Goal: Task Accomplishment & Management: Use online tool/utility

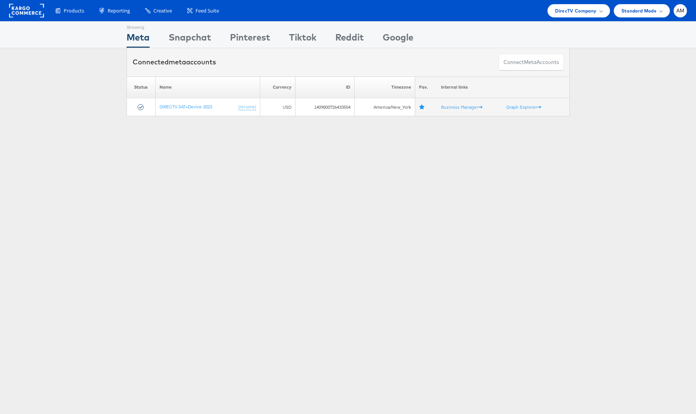
click at [19, 13] on rect at bounding box center [26, 11] width 35 height 14
click at [569, 9] on span "DirecTV Company" at bounding box center [575, 11] width 41 height 8
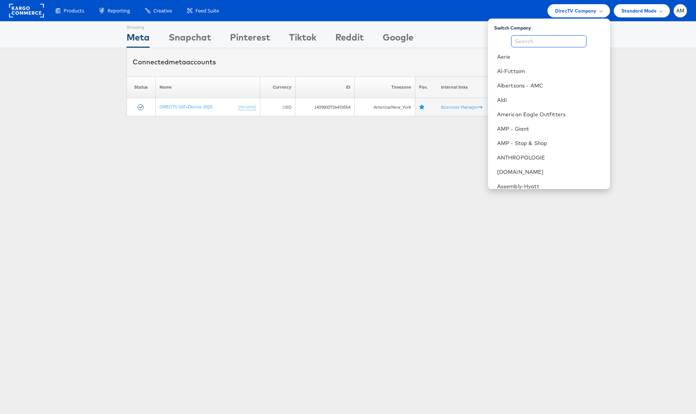
click at [543, 41] on input "text" at bounding box center [548, 41] width 75 height 12
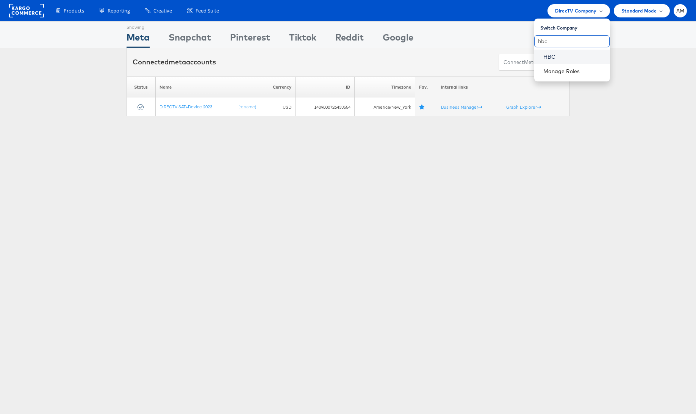
type input "hbc"
click at [550, 59] on link "HBC" at bounding box center [573, 57] width 61 height 8
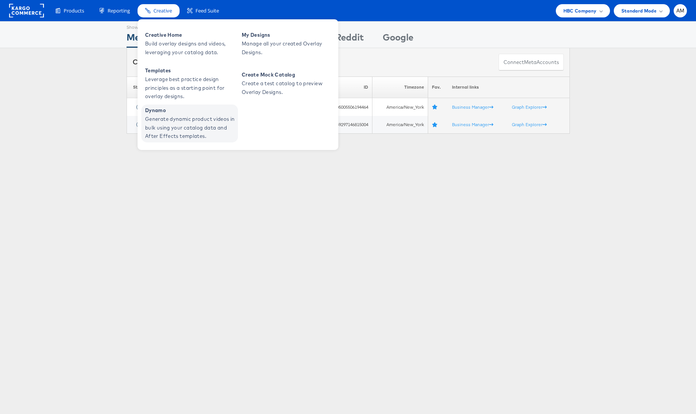
click at [186, 129] on span "Generate dynamic product videos in bulk using your catalog data and After Effec…" at bounding box center [190, 128] width 91 height 26
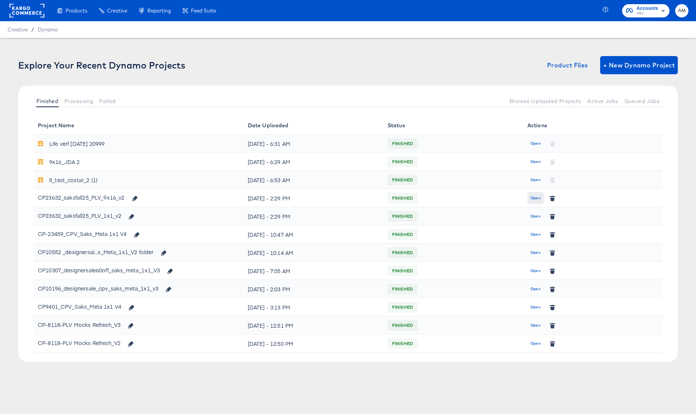
click at [536, 200] on span "Open" at bounding box center [535, 198] width 10 height 7
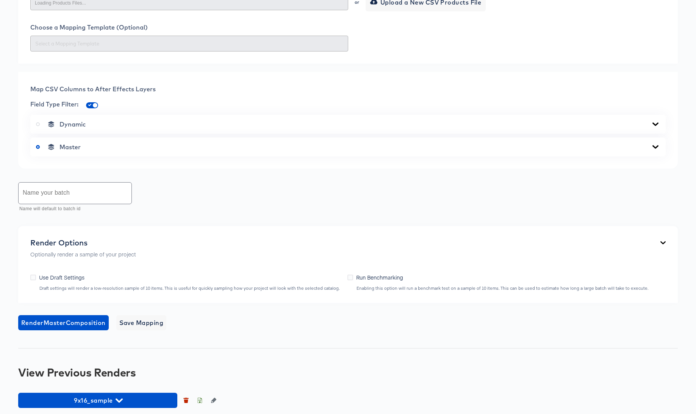
scroll to position [247, 0]
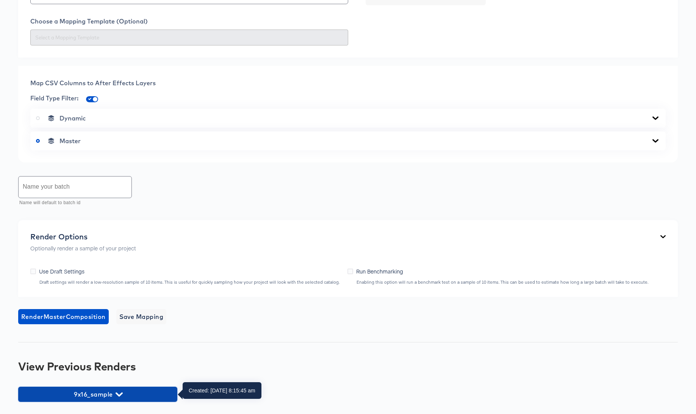
click at [119, 396] on icon "button" at bounding box center [119, 394] width 7 height 7
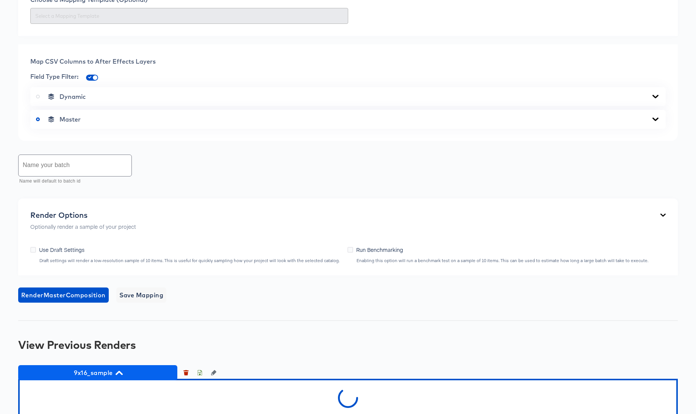
scroll to position [277, 0]
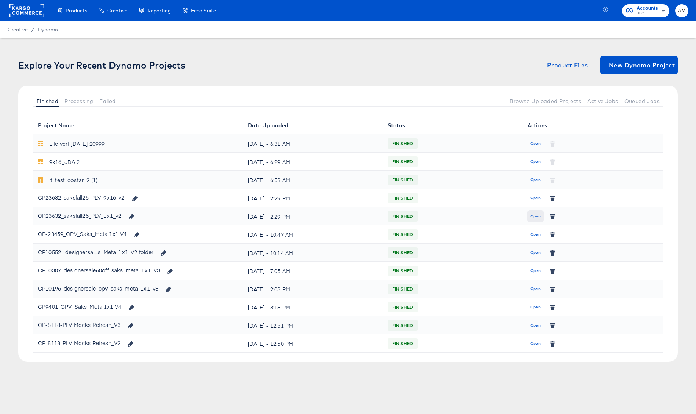
click at [529, 217] on button "Open" at bounding box center [535, 216] width 16 height 12
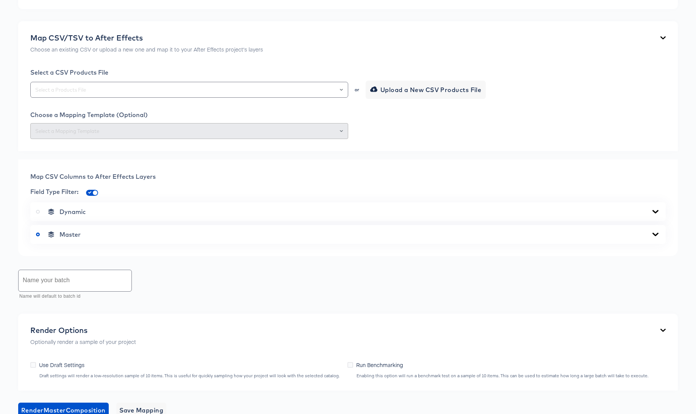
scroll to position [270, 0]
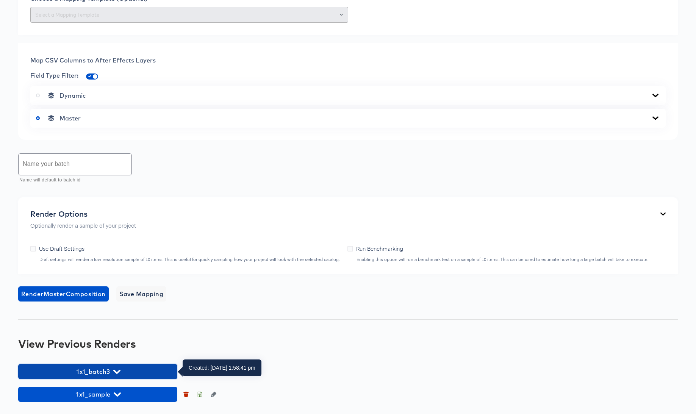
click at [119, 370] on icon "button" at bounding box center [116, 372] width 7 height 4
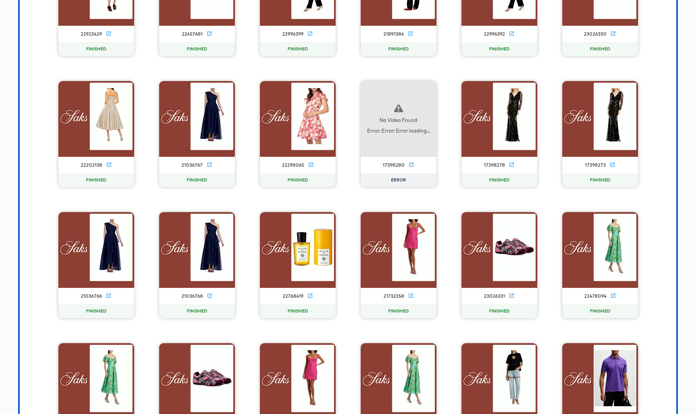
scroll to position [2387, 0]
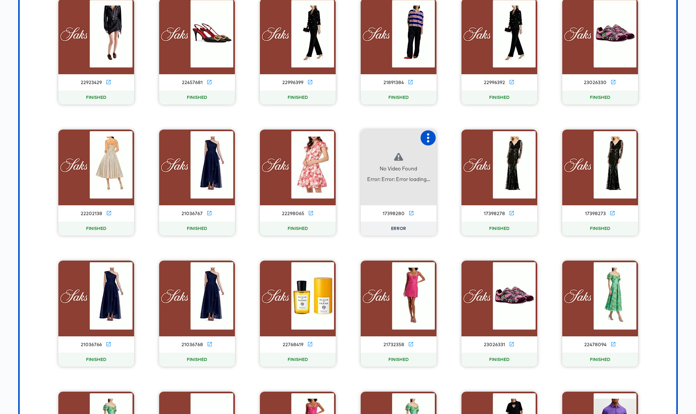
click at [427, 136] on icon "button" at bounding box center [428, 137] width 9 height 9
click at [455, 140] on div "Retry" at bounding box center [465, 137] width 57 height 15
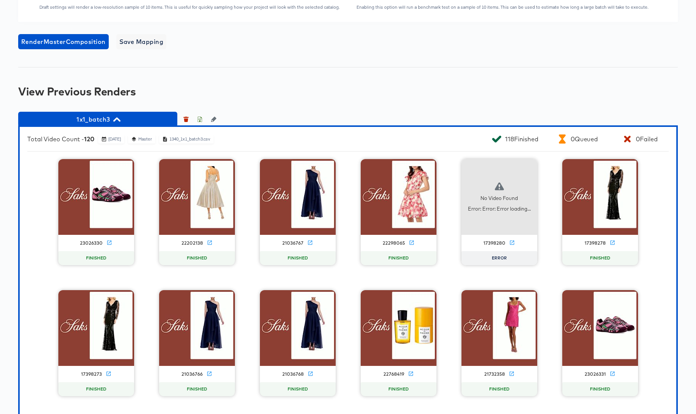
scroll to position [466, 0]
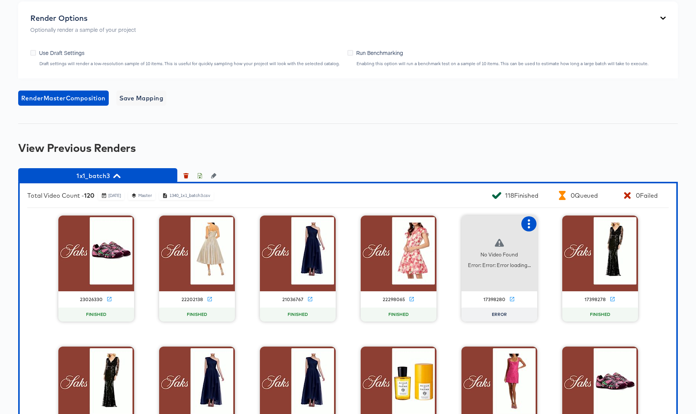
click at [528, 224] on icon "button" at bounding box center [529, 223] width 2 height 9
click at [556, 225] on div "Retry" at bounding box center [556, 223] width 15 height 6
click at [200, 176] on icon "button" at bounding box center [199, 175] width 5 height 5
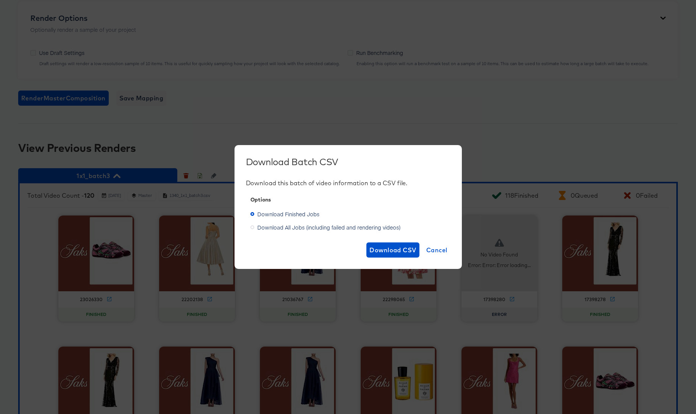
click at [295, 227] on span "Download All Jobs (including failed and rendering videos)" at bounding box center [328, 228] width 143 height 8
click at [0, 0] on input "Download All Jobs (including failed and rendering videos)" at bounding box center [0, 0] width 0 height 0
click at [396, 249] on span "Download CSV" at bounding box center [392, 250] width 47 height 11
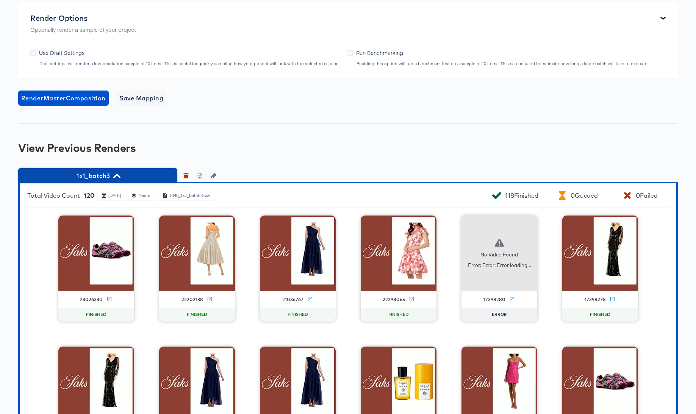
click at [113, 176] on icon "button" at bounding box center [116, 175] width 7 height 7
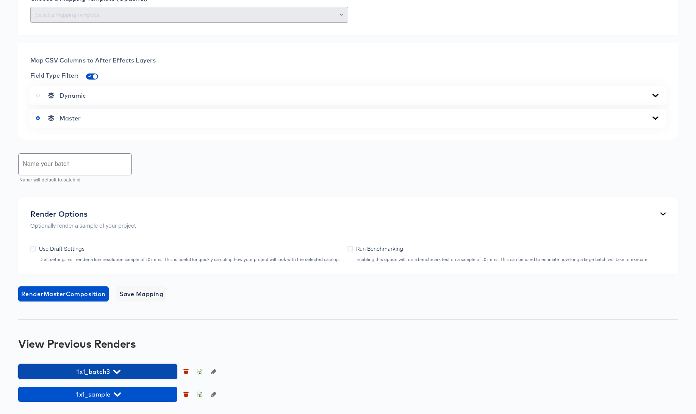
click at [117, 373] on icon "button" at bounding box center [116, 372] width 7 height 4
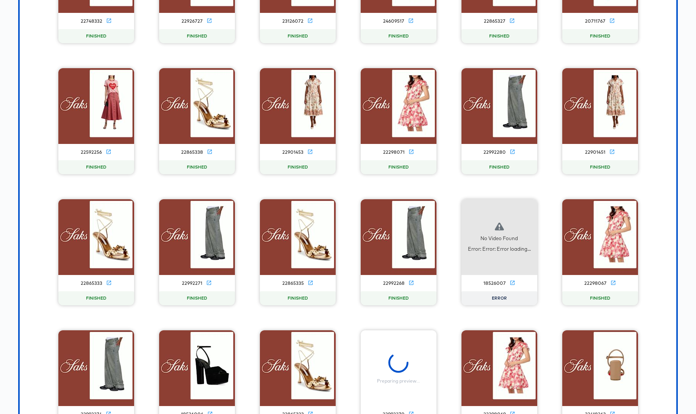
scroll to position [4269, 0]
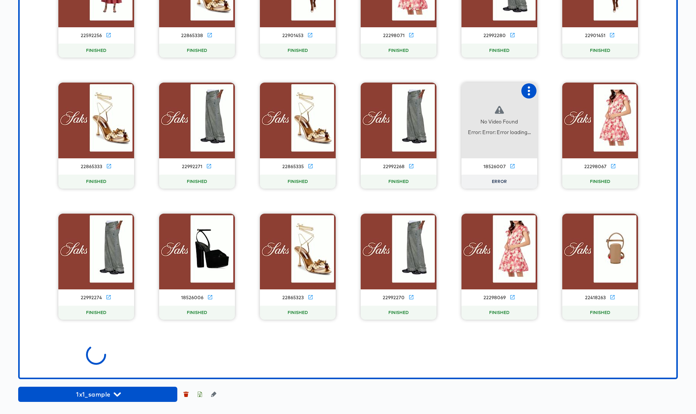
click at [529, 90] on div "No Video Found Error: Error: Error loading... 18526007 ERROR" at bounding box center [499, 136] width 76 height 106
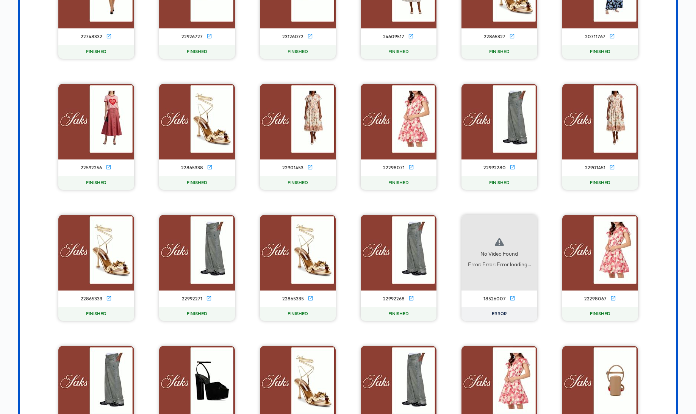
scroll to position [4128, 0]
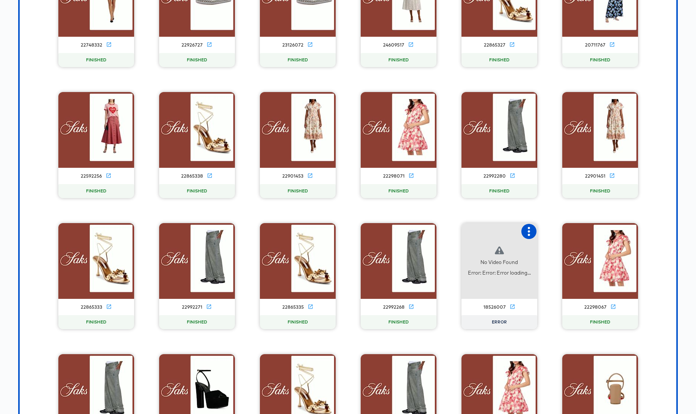
click at [530, 231] on icon "button" at bounding box center [528, 231] width 9 height 9
click at [545, 233] on div "Retry" at bounding box center [566, 230] width 57 height 15
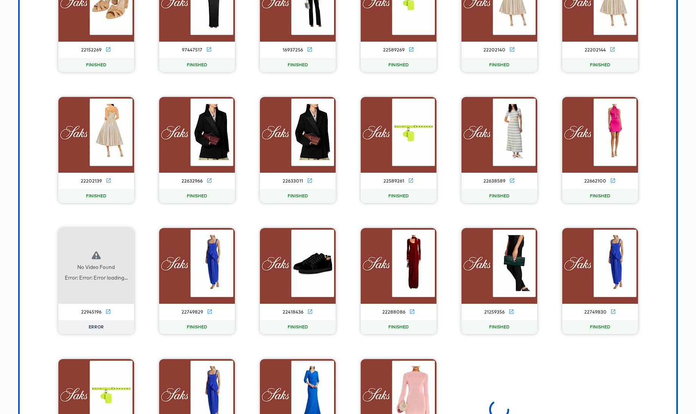
scroll to position [5136, 0]
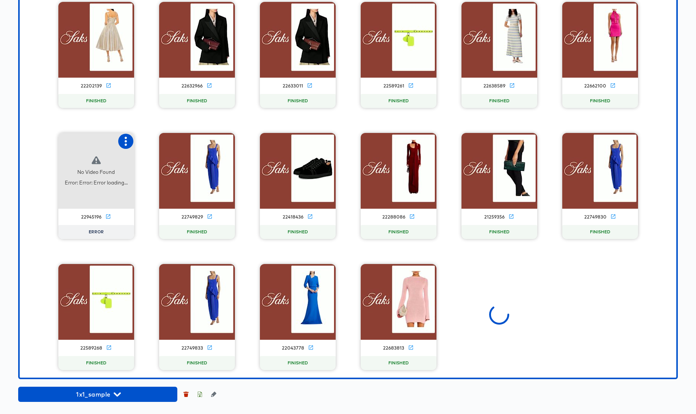
click at [126, 138] on icon "button" at bounding box center [126, 141] width 2 height 9
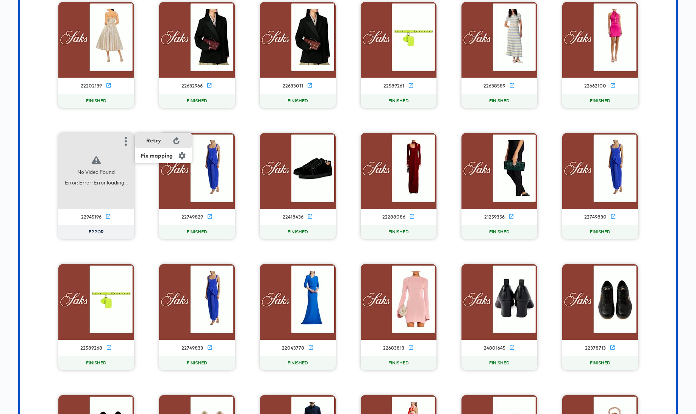
click at [165, 142] on div "Retry" at bounding box center [163, 140] width 57 height 15
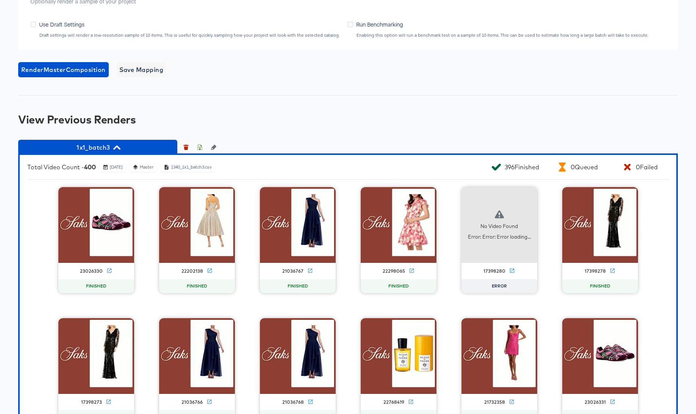
scroll to position [0, 0]
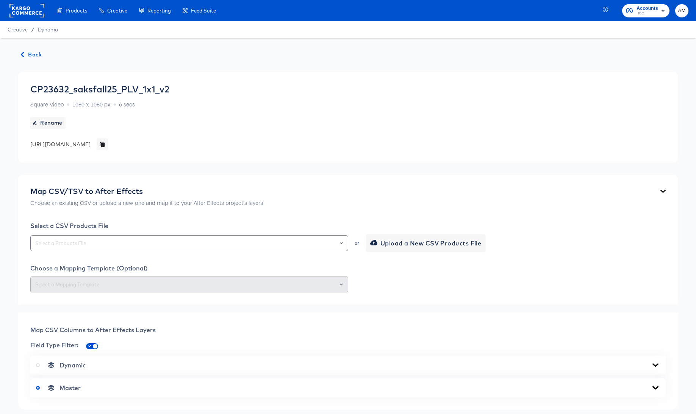
click at [27, 8] on rect at bounding box center [26, 11] width 35 height 14
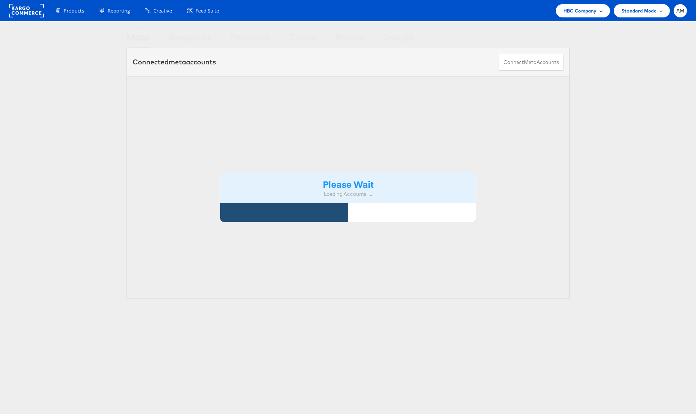
click at [566, 6] on div "HBC Company" at bounding box center [583, 10] width 54 height 13
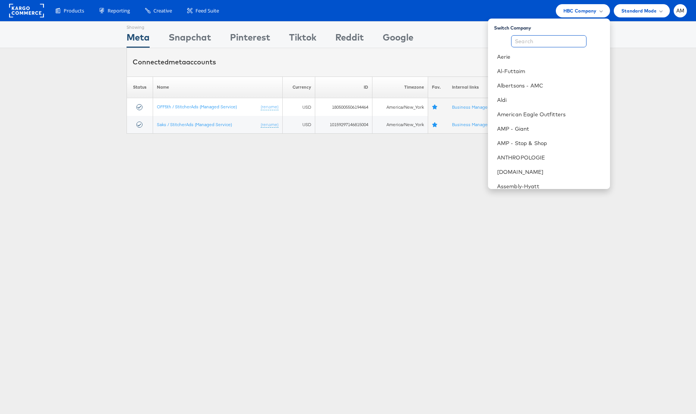
click at [554, 41] on input "text" at bounding box center [548, 41] width 75 height 12
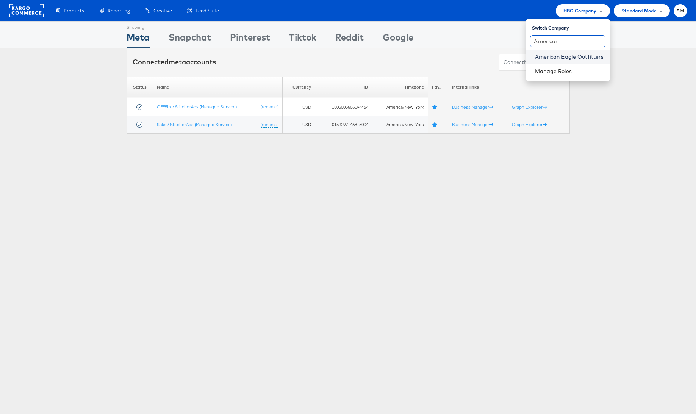
type input "American"
click at [549, 53] on link "American Eagle Outfitters" at bounding box center [569, 57] width 69 height 8
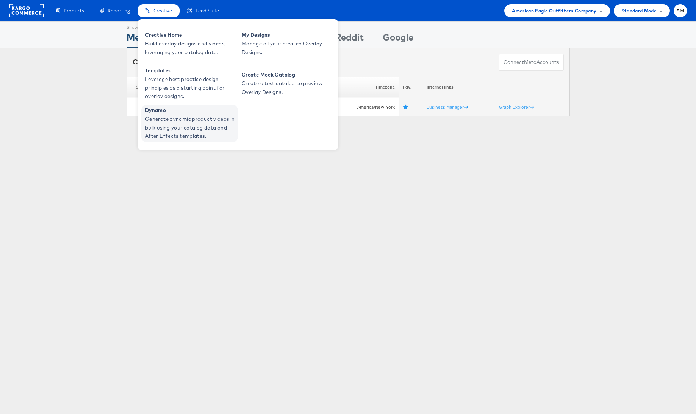
click at [176, 118] on span "Generate dynamic product videos in bulk using your catalog data and After Effec…" at bounding box center [190, 128] width 91 height 26
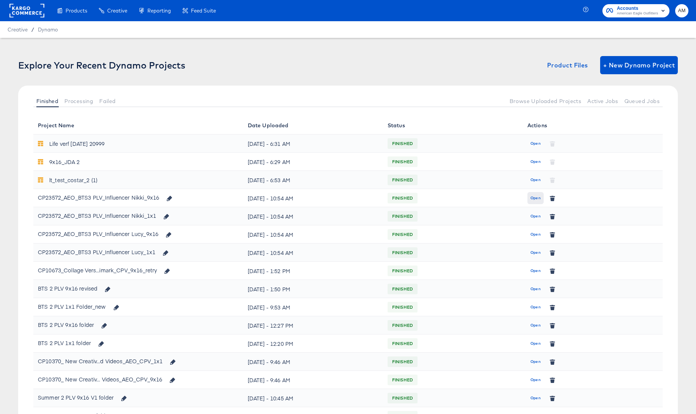
click at [536, 199] on span "Open" at bounding box center [535, 198] width 10 height 7
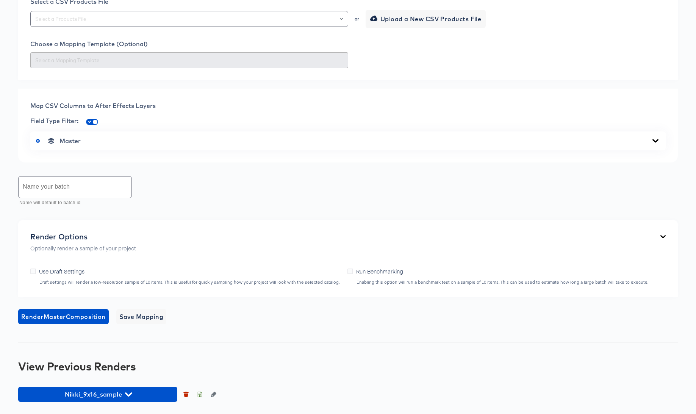
scroll to position [372, 0]
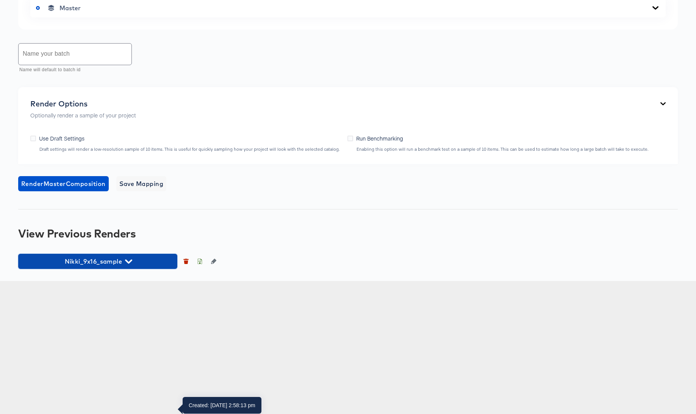
click at [125, 267] on span "Nikki_9x16_sample" at bounding box center [98, 261] width 152 height 11
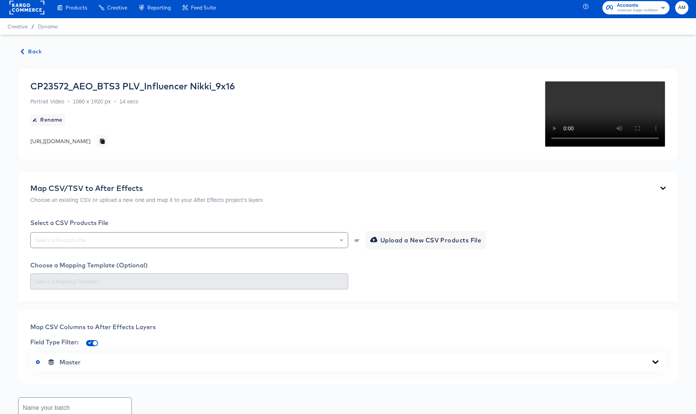
scroll to position [0, 0]
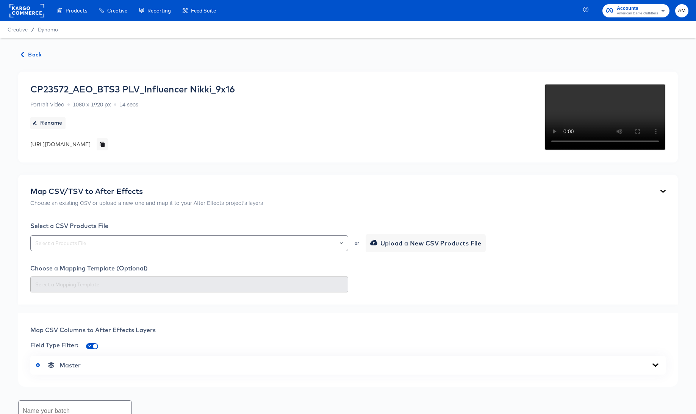
click at [21, 11] on rect at bounding box center [26, 11] width 35 height 14
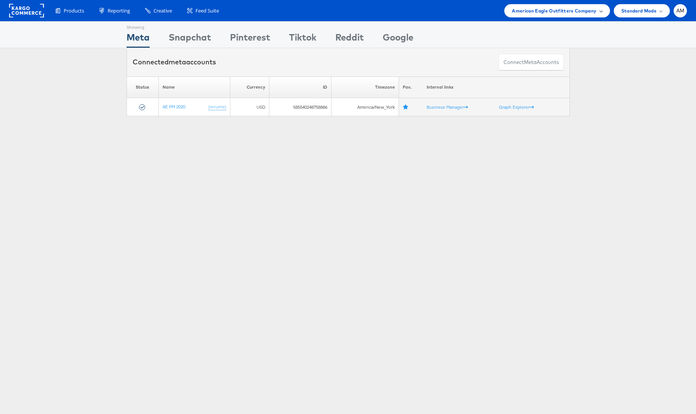
click at [541, 9] on span "American Eagle Outfitters Company" at bounding box center [554, 11] width 84 height 8
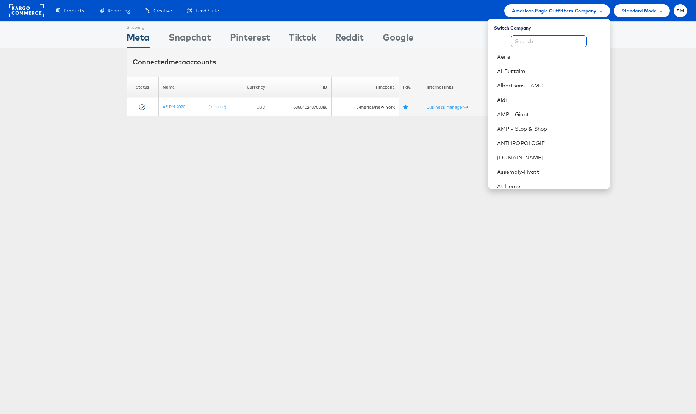
click at [537, 39] on input "text" at bounding box center [548, 41] width 75 height 12
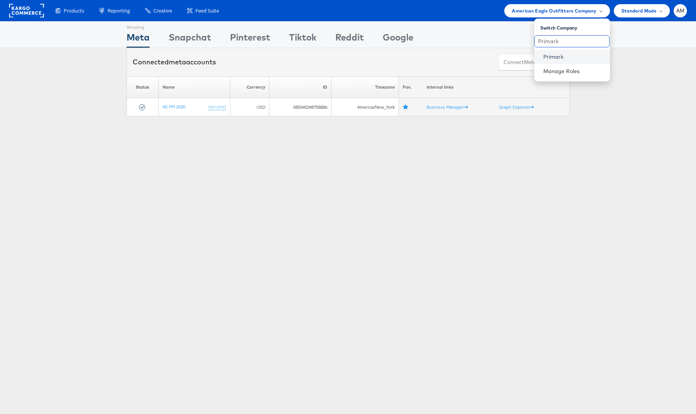
type input "Primark"
click at [547, 57] on link "Primark" at bounding box center [573, 57] width 61 height 8
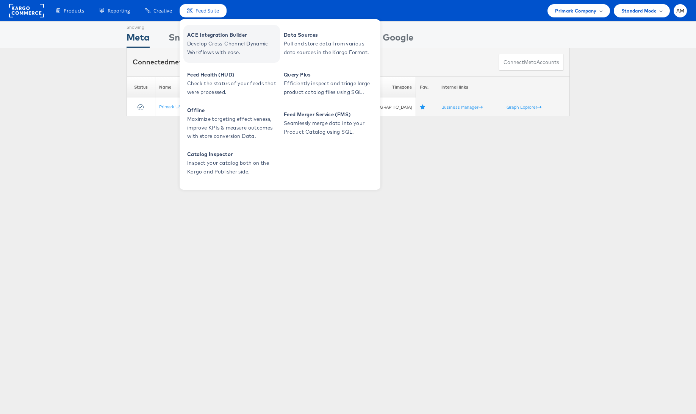
click at [214, 37] on span "ACE Integration Builder" at bounding box center [232, 35] width 91 height 9
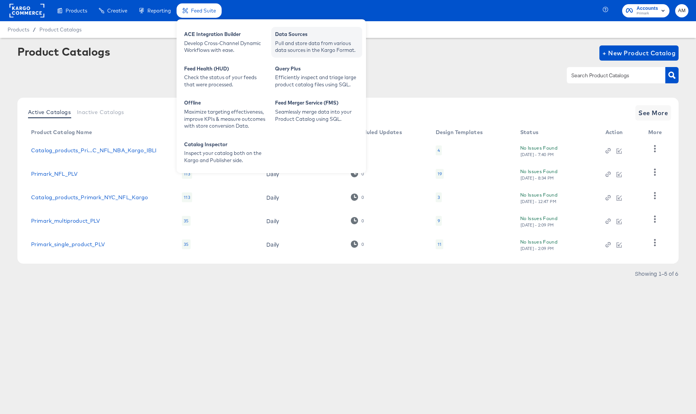
click at [298, 42] on div "Pull and store data from various data sources in the Kargo Format." at bounding box center [316, 47] width 83 height 14
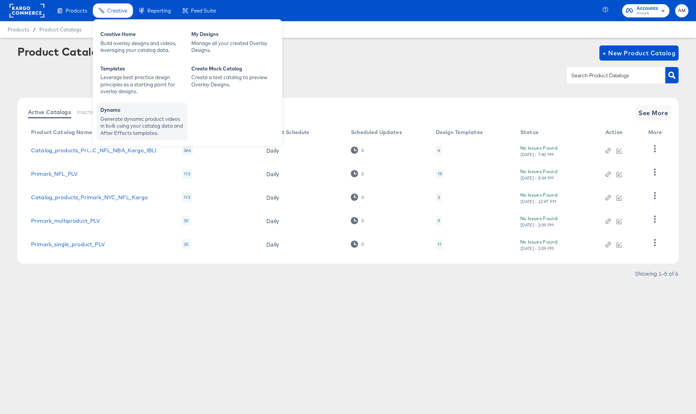
click at [144, 122] on div "Generate dynamic product videos in bulk using your catalog data and After Effec…" at bounding box center [141, 126] width 83 height 21
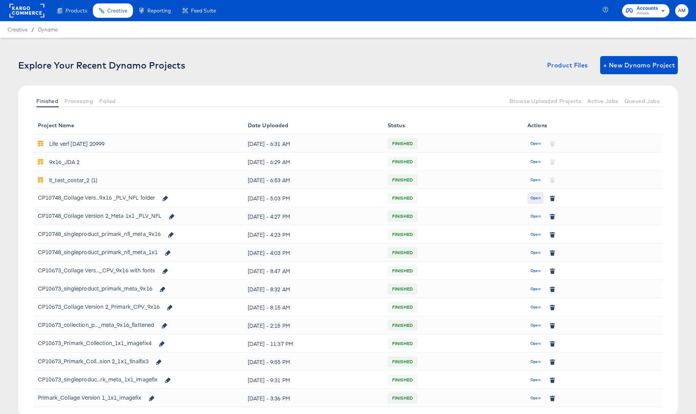
click at [535, 197] on span "Open" at bounding box center [535, 198] width 10 height 7
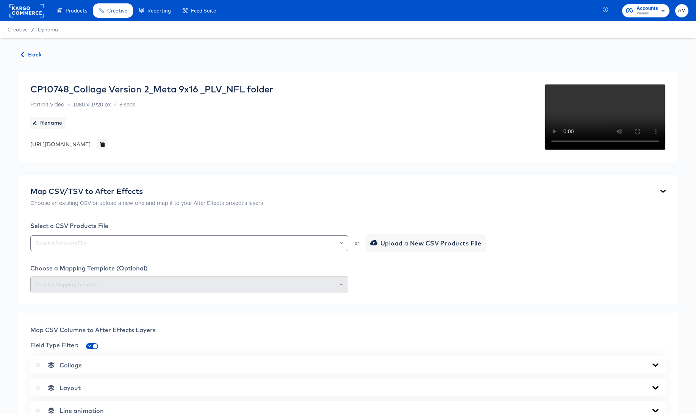
click at [273, 150] on div "CP10748_Collage Version 2_Meta 9x16 _PLV_NFL folder Portrait Video 1080 x 1920 …" at bounding box center [151, 117] width 243 height 67
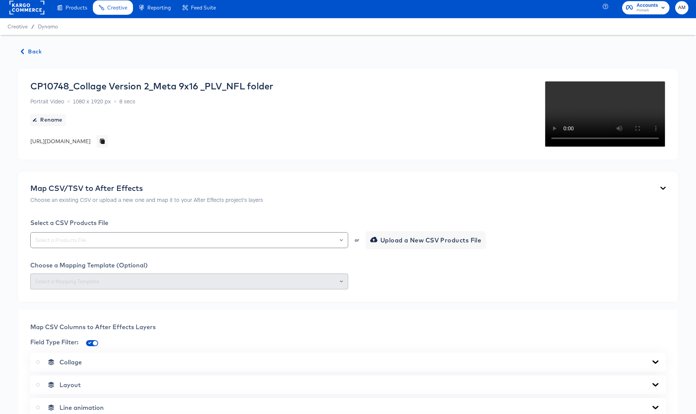
scroll to position [67, 0]
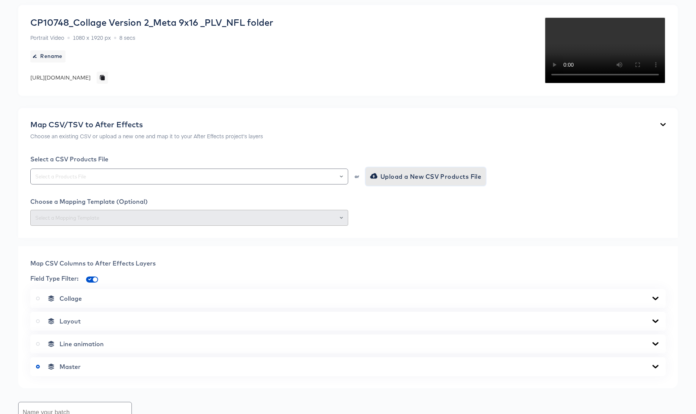
click at [392, 182] on span "Upload a New CSV Products File" at bounding box center [427, 176] width 110 height 11
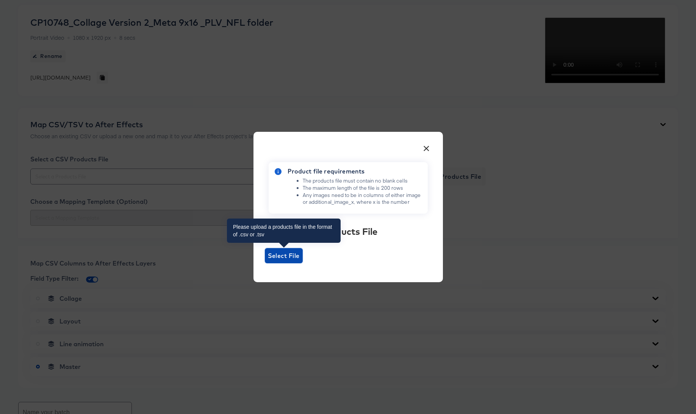
click at [294, 252] on span "Select File" at bounding box center [284, 255] width 32 height 11
click at [265, 263] on input "Select File" at bounding box center [265, 263] width 0 height 0
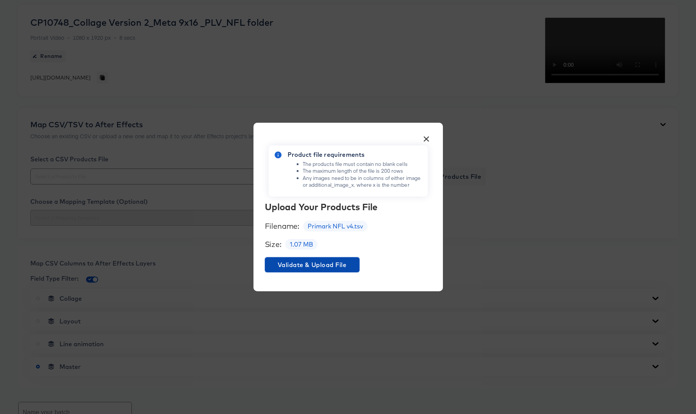
click at [303, 259] on button "Validate & Upload File" at bounding box center [312, 264] width 95 height 15
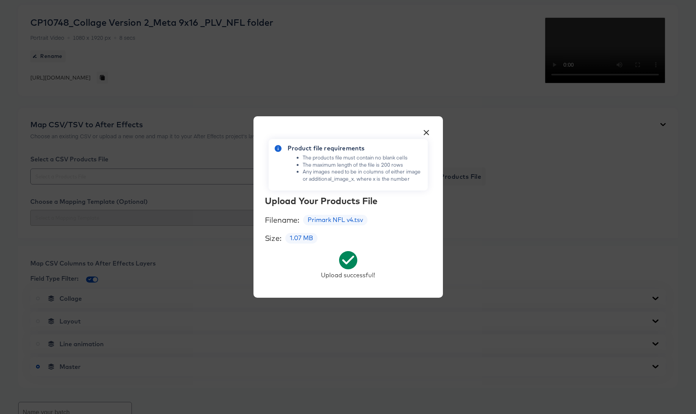
click at [423, 130] on button "×" at bounding box center [427, 131] width 14 height 14
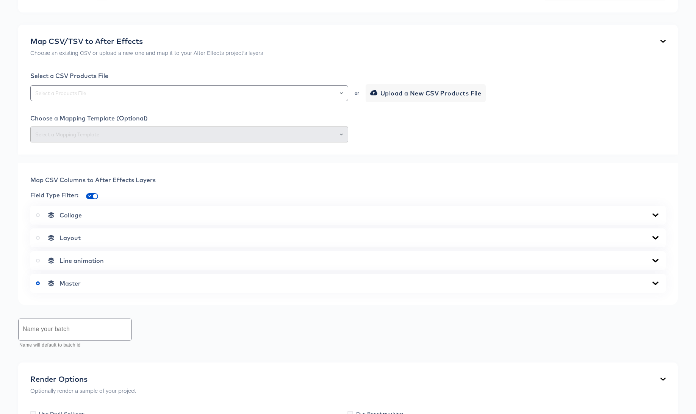
scroll to position [191, 0]
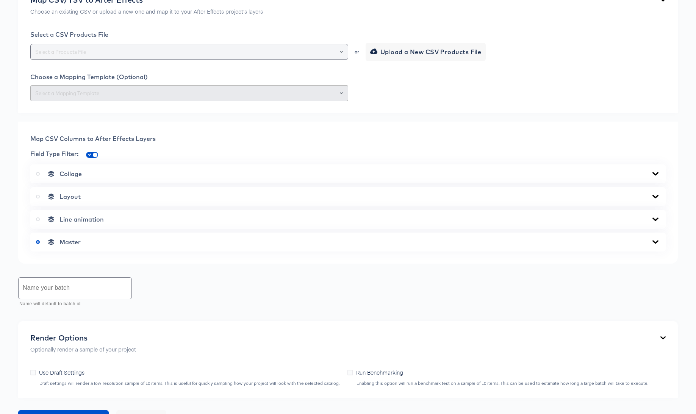
click at [97, 56] on input "text" at bounding box center [189, 52] width 311 height 9
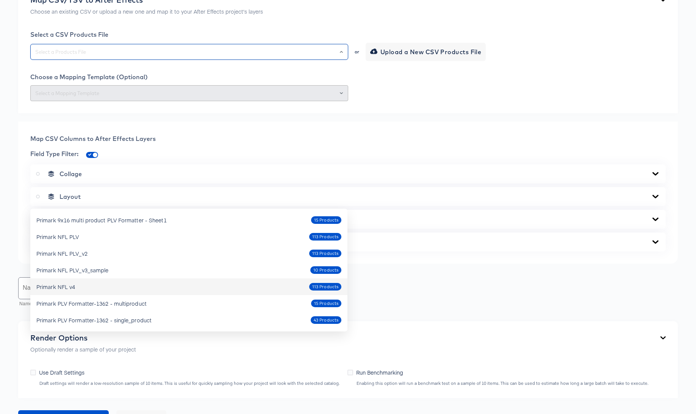
click at [73, 286] on div "Primark NFL v4" at bounding box center [55, 287] width 39 height 8
type input "Primark NFL v4"
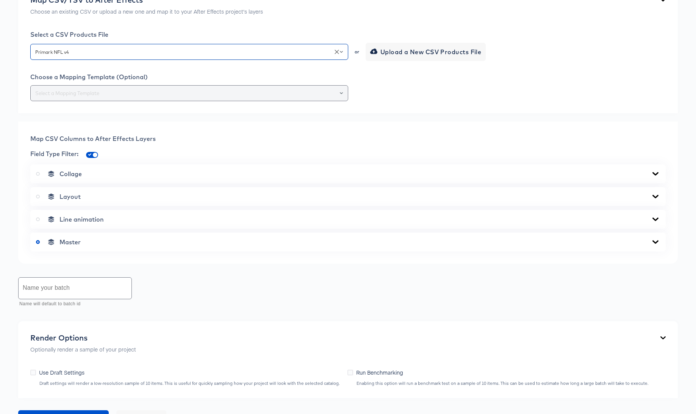
click at [154, 98] on input "text" at bounding box center [189, 93] width 311 height 9
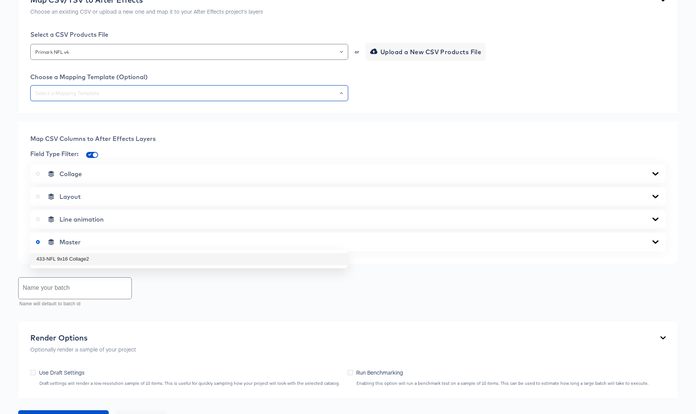
click at [78, 260] on li "433-NFL 9x16 Collage2" at bounding box center [188, 259] width 317 height 12
type input "433-NFL 9x16 Collage2"
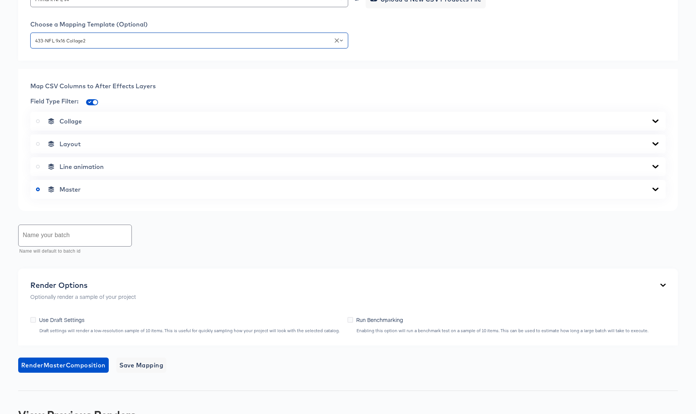
scroll to position [334, 0]
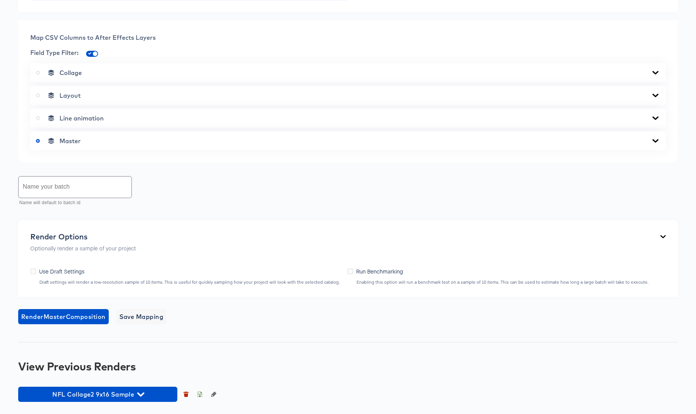
click at [657, 144] on icon at bounding box center [655, 141] width 9 height 6
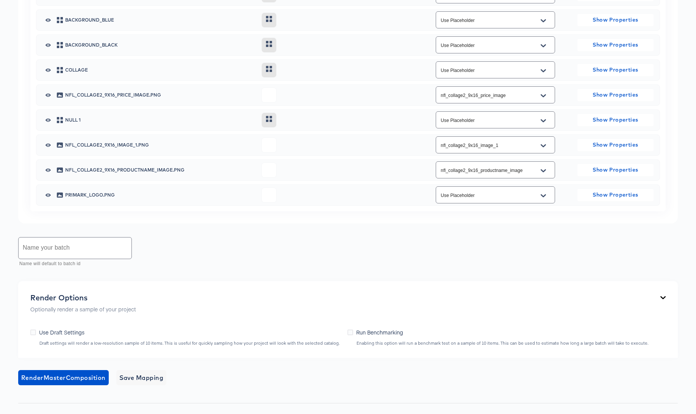
scroll to position [442, 0]
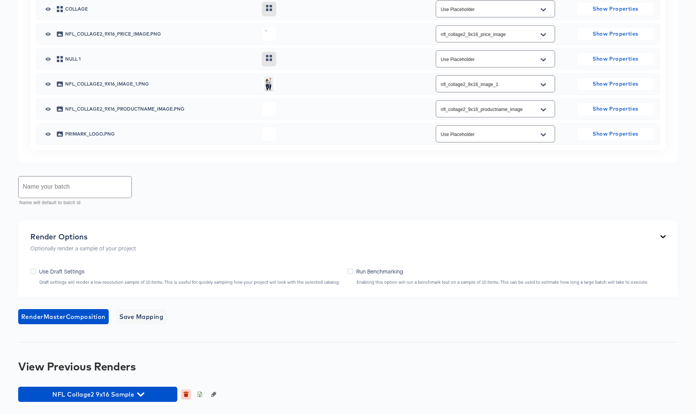
scroll to position [1048, 0]
click at [185, 393] on icon "button" at bounding box center [185, 394] width 5 height 5
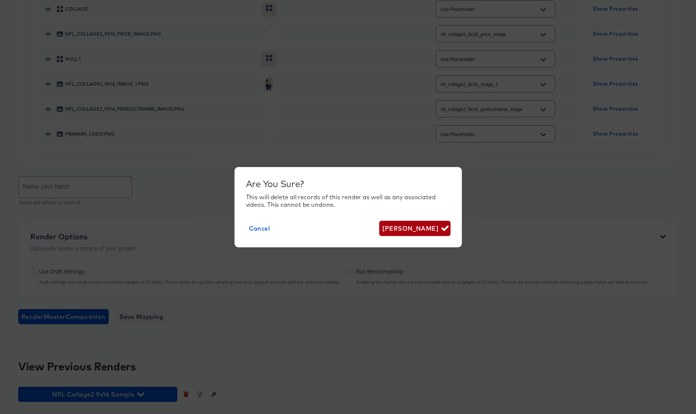
click at [433, 226] on span "[PERSON_NAME]" at bounding box center [414, 228] width 65 height 11
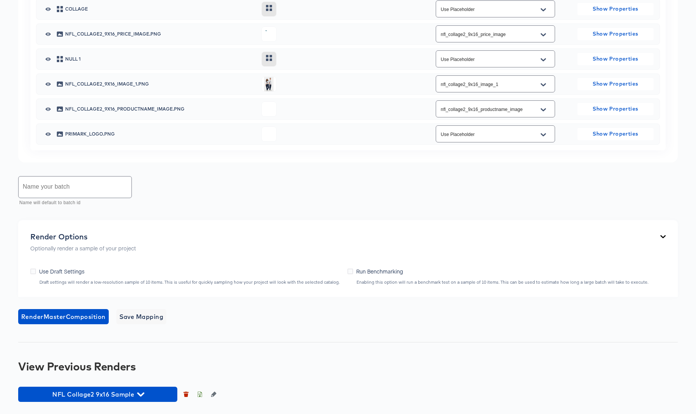
scroll to position [1041, 0]
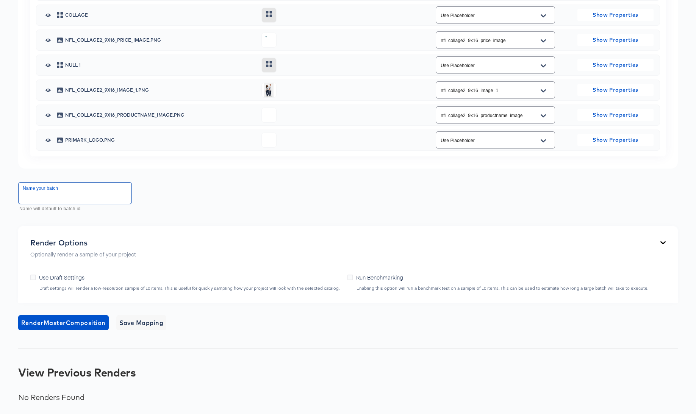
click at [73, 189] on input "text" at bounding box center [75, 193] width 113 height 21
type input "V"
type input "NFL 9x16 Collage2 Full"
click at [61, 322] on span "Render Master Composition" at bounding box center [63, 322] width 84 height 11
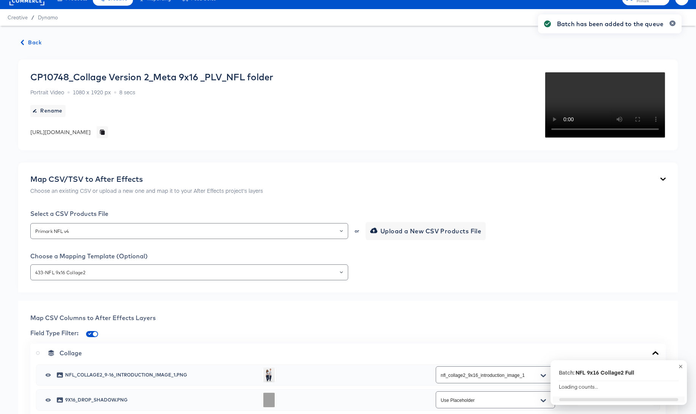
scroll to position [0, 0]
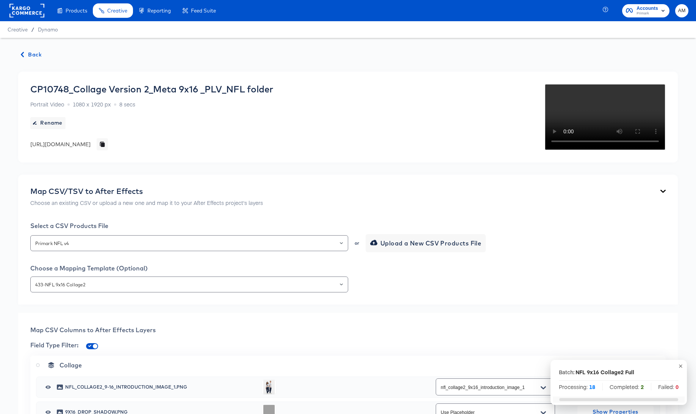
click at [17, 4] on rect at bounding box center [26, 11] width 35 height 14
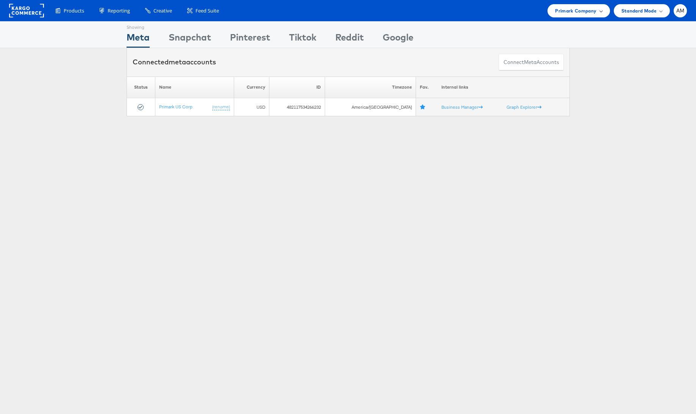
click at [565, 13] on span "Primark Company" at bounding box center [575, 11] width 41 height 8
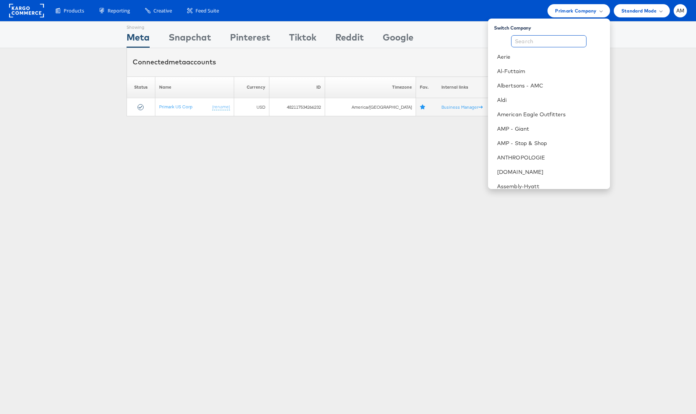
click at [535, 44] on input "text" at bounding box center [548, 41] width 75 height 12
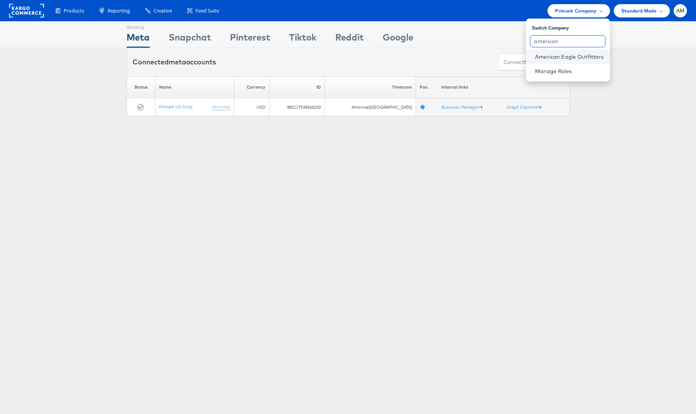
type input "american"
click at [542, 58] on link "American Eagle Outfitters" at bounding box center [569, 57] width 69 height 8
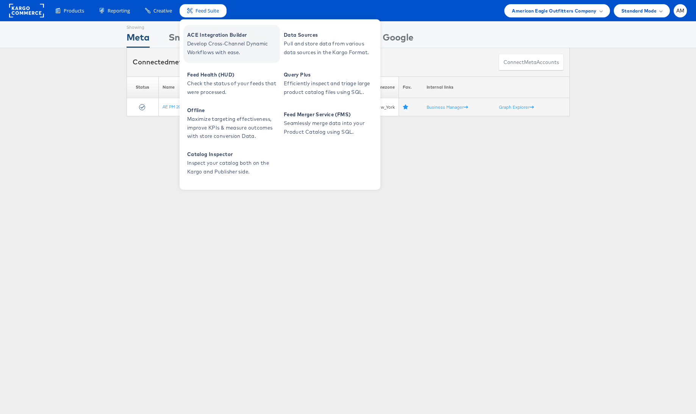
click at [218, 47] on span "Develop Cross-Channel Dynamic Workflows with ease." at bounding box center [232, 47] width 91 height 17
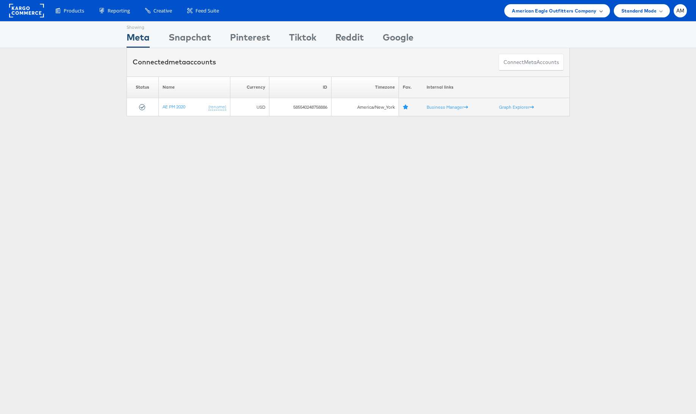
click at [564, 9] on span "American Eagle Outfitters Company" at bounding box center [554, 11] width 84 height 8
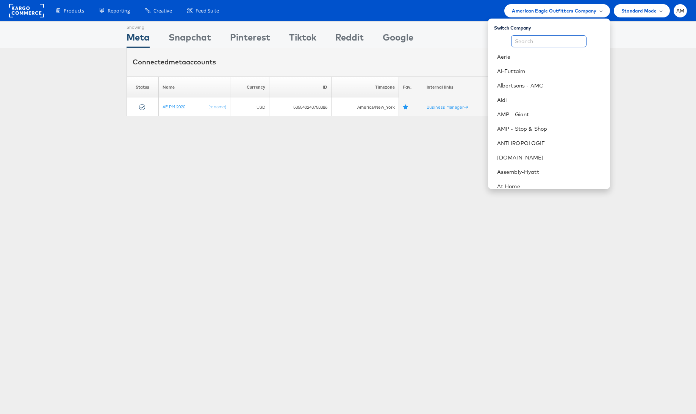
click at [536, 37] on input "text" at bounding box center [548, 41] width 75 height 12
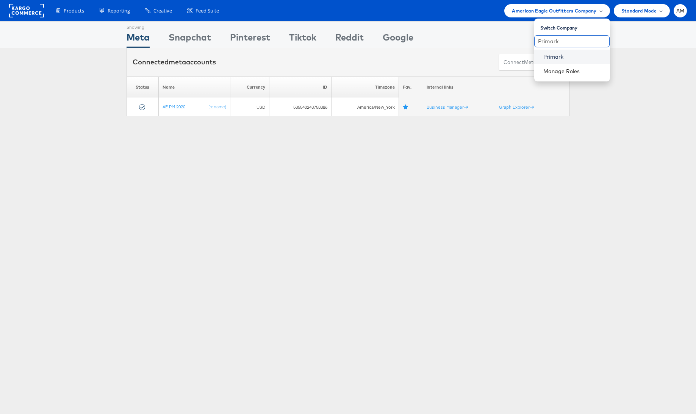
type input "Primark"
click at [558, 59] on link "Primark" at bounding box center [573, 57] width 61 height 8
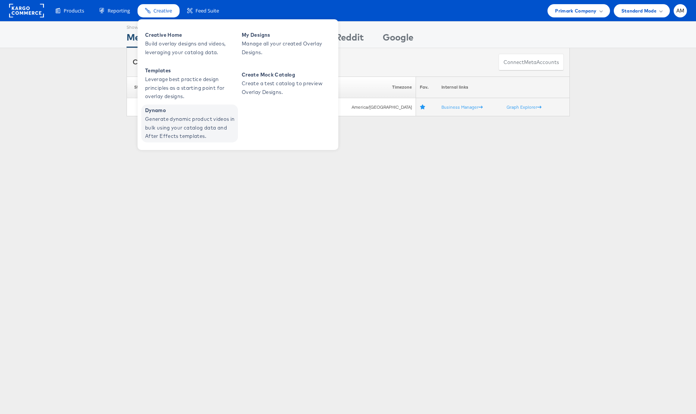
click at [206, 119] on span "Generate dynamic product videos in bulk using your catalog data and After Effec…" at bounding box center [190, 128] width 91 height 26
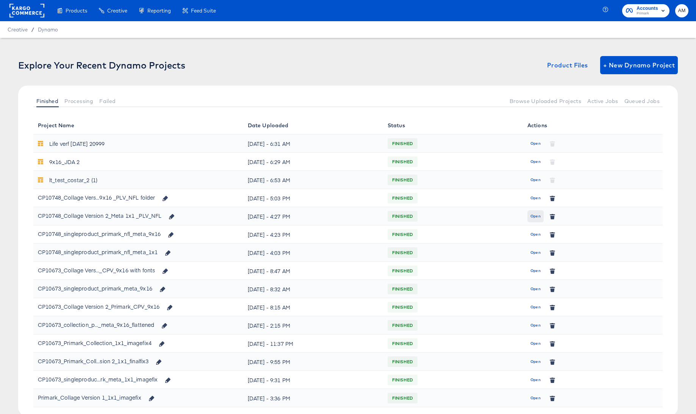
click at [530, 217] on span "Open" at bounding box center [535, 216] width 10 height 7
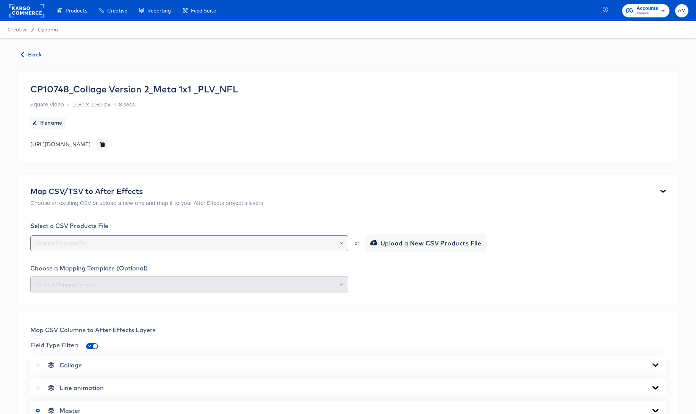
click at [340, 242] on icon "Open" at bounding box center [341, 243] width 3 height 2
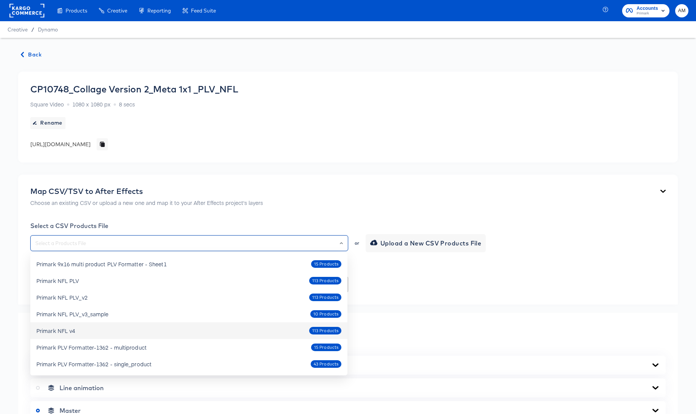
click at [86, 327] on div "Primark NFL v4 113 Products" at bounding box center [188, 331] width 305 height 12
type input "Primark NFL v4"
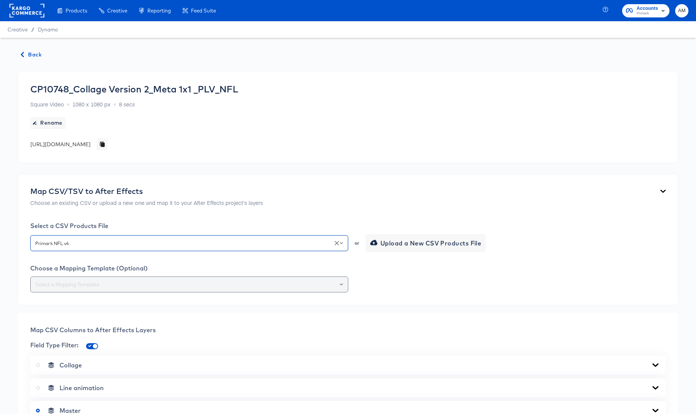
click at [302, 288] on input "text" at bounding box center [189, 284] width 311 height 9
click at [138, 305] on li "431-NFL 1x1 Collage2" at bounding box center [188, 303] width 317 height 12
type input "431-NFL 1x1 Collage2"
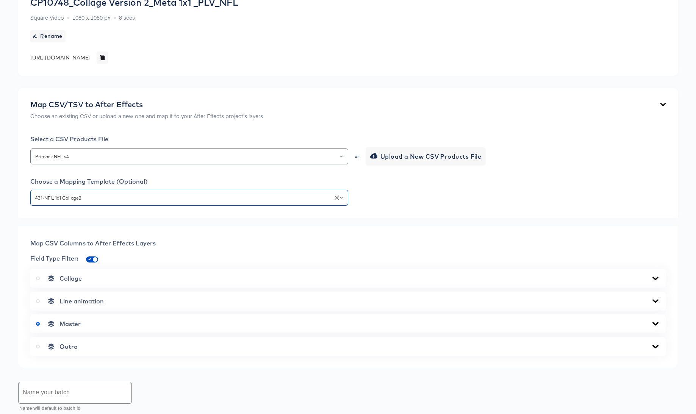
scroll to position [134, 0]
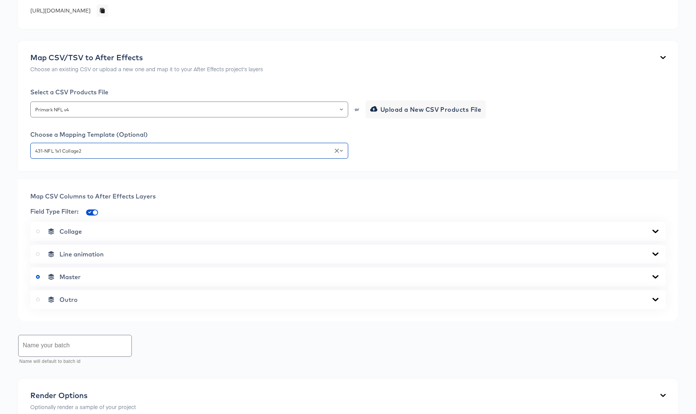
click at [658, 230] on icon at bounding box center [655, 231] width 6 height 3
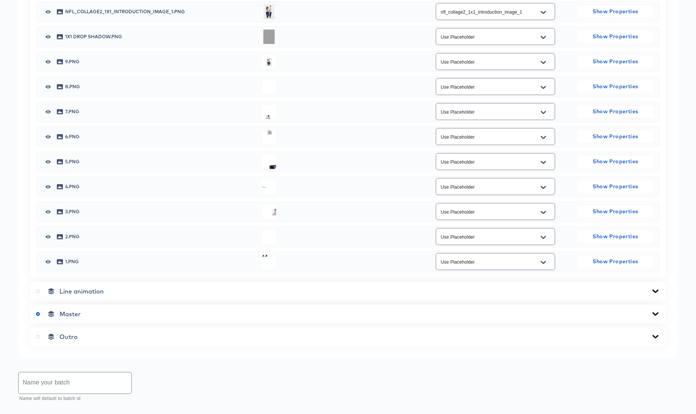
scroll to position [411, 0]
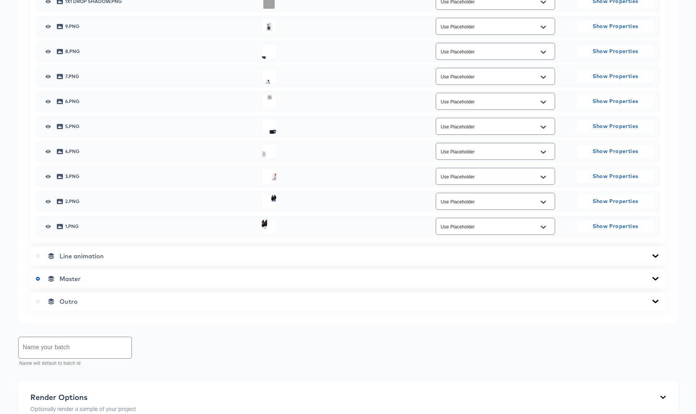
click at [653, 276] on icon at bounding box center [655, 279] width 9 height 6
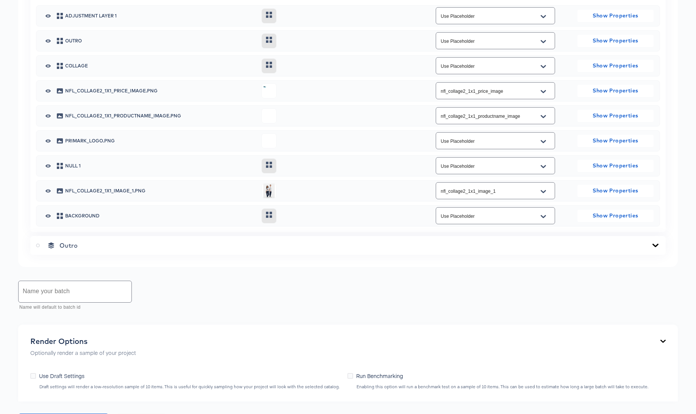
scroll to position [800, 0]
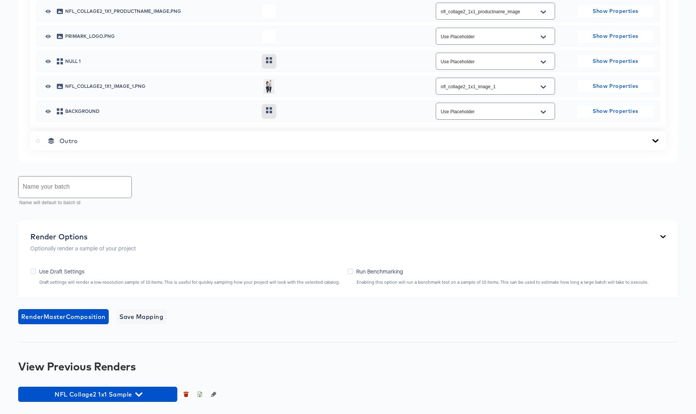
click at [45, 187] on input "text" at bounding box center [75, 187] width 113 height 21
type input "NFL 1x1 Collage2 Full"
click at [70, 317] on span "Render Master Composition" at bounding box center [63, 316] width 84 height 11
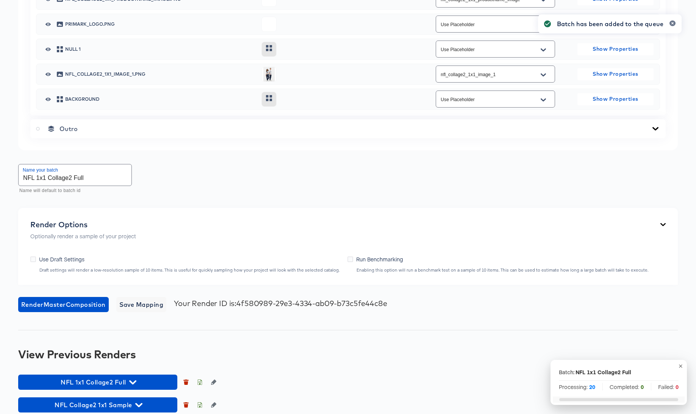
scroll to position [823, 0]
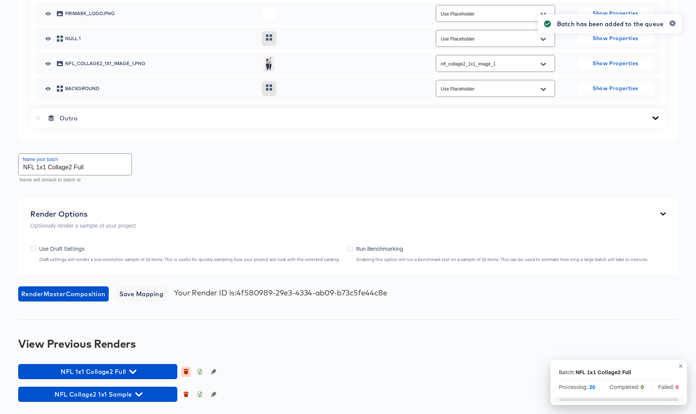
click at [186, 370] on icon "button" at bounding box center [185, 369] width 5 height 1
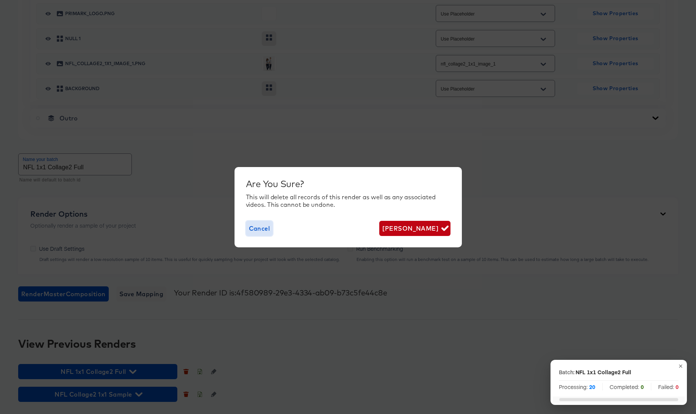
click at [256, 226] on span "Cancel" at bounding box center [259, 228] width 21 height 11
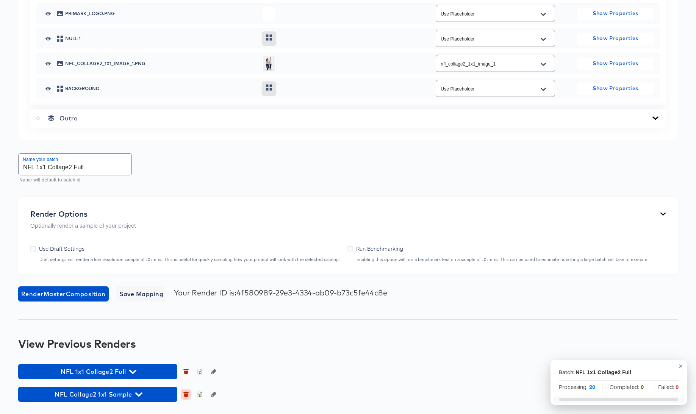
click at [185, 393] on icon "button" at bounding box center [185, 394] width 5 height 5
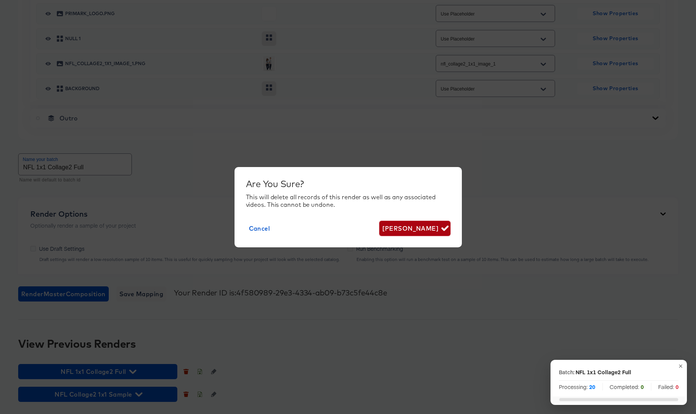
click at [401, 230] on span "[PERSON_NAME]" at bounding box center [414, 228] width 65 height 11
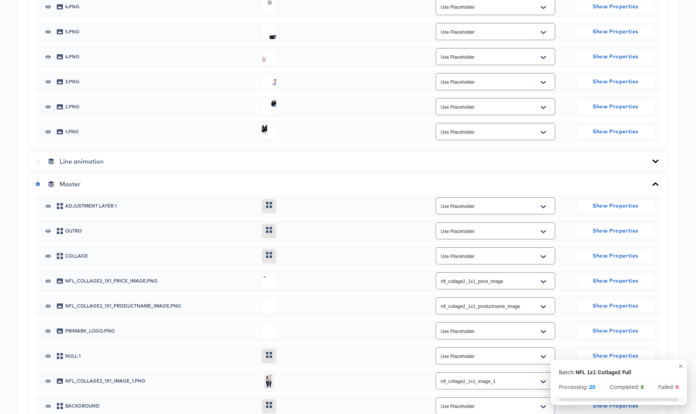
scroll to position [0, 0]
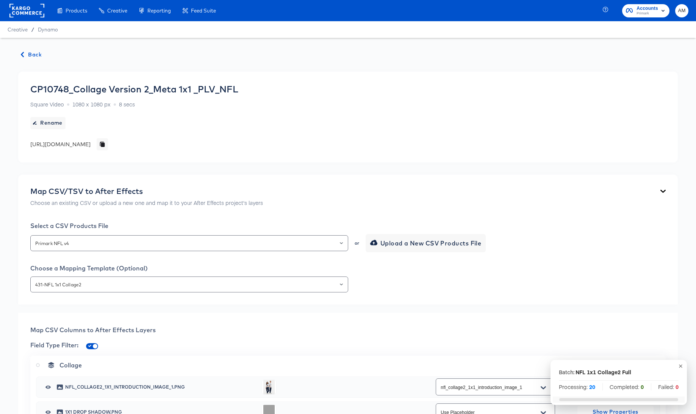
click at [26, 52] on span "Back" at bounding box center [31, 54] width 20 height 9
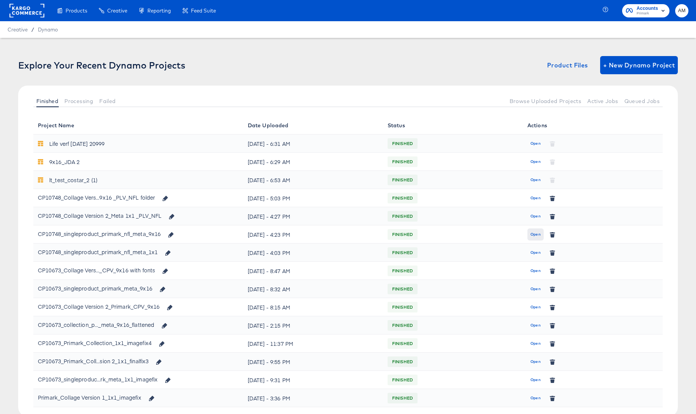
click at [539, 232] on span "Open" at bounding box center [535, 234] width 10 height 7
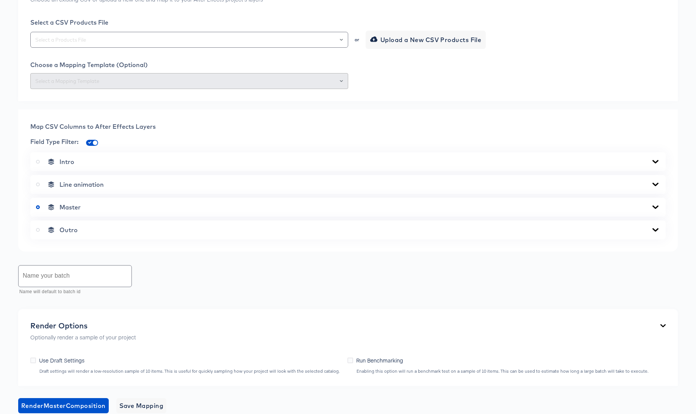
scroll to position [253, 0]
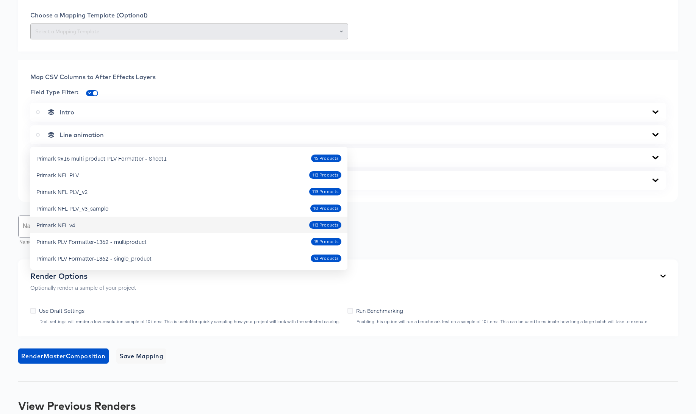
click at [67, 224] on div "Primark NFL v4" at bounding box center [55, 225] width 39 height 8
type input "Primark NFL v4"
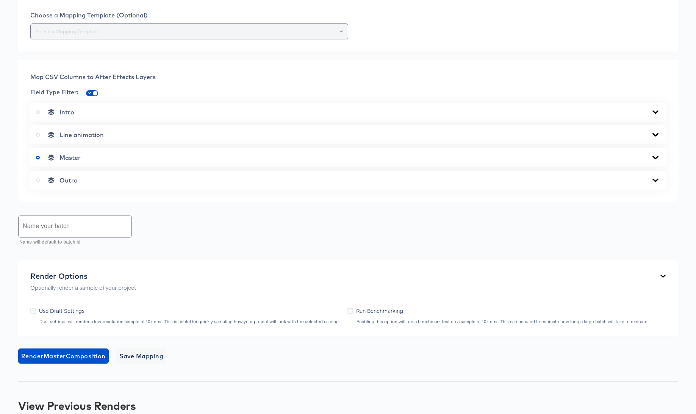
click at [343, 37] on div at bounding box center [337, 31] width 13 height 11
click at [338, 37] on div at bounding box center [337, 31] width 13 height 11
click at [342, 33] on icon "Open" at bounding box center [341, 31] width 3 height 3
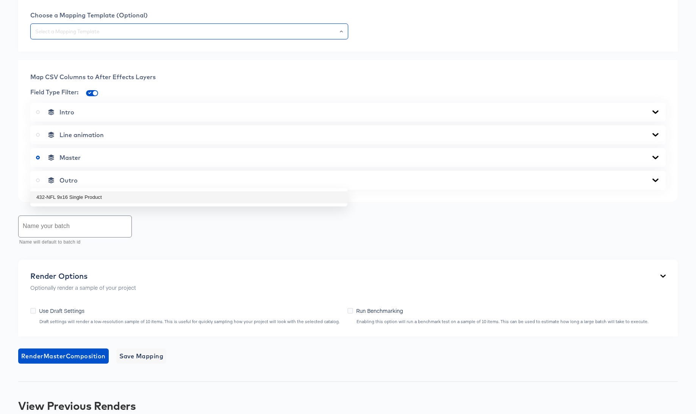
click at [86, 196] on li "432-NFL 9x16 Single Product" at bounding box center [188, 197] width 317 height 12
type input "432-NFL 9x16 Single Product"
click at [657, 159] on icon at bounding box center [655, 157] width 6 height 3
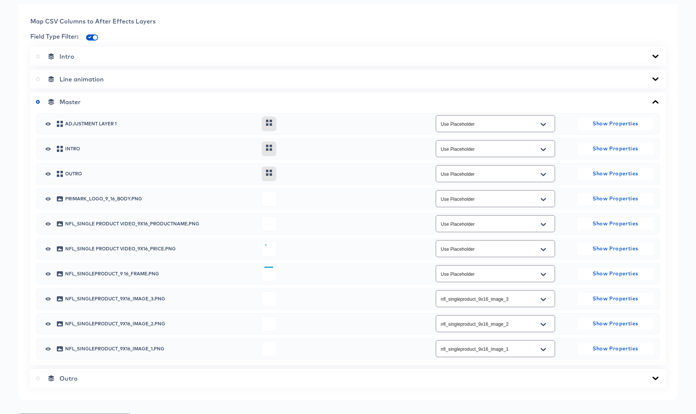
scroll to position [485, 0]
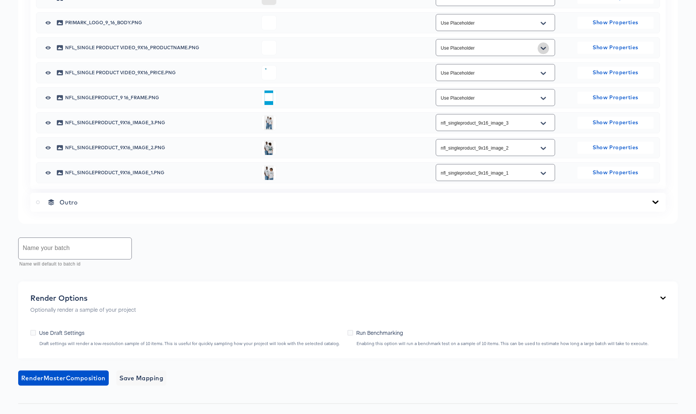
click at [542, 50] on icon "Open" at bounding box center [543, 48] width 5 height 3
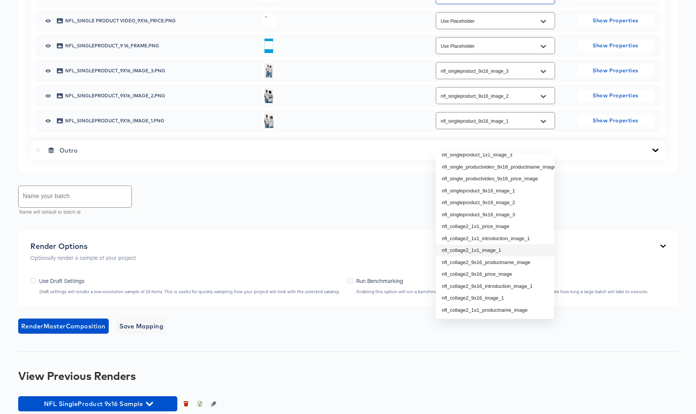
scroll to position [539, 0]
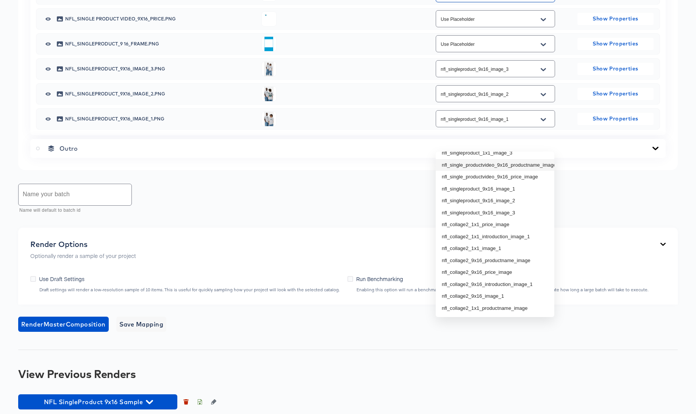
click at [517, 167] on li "nfl_single_productvideo_9x16_productname_image" at bounding box center [495, 165] width 119 height 12
type input "nfl_single_productvideo_9x16_productname_image"
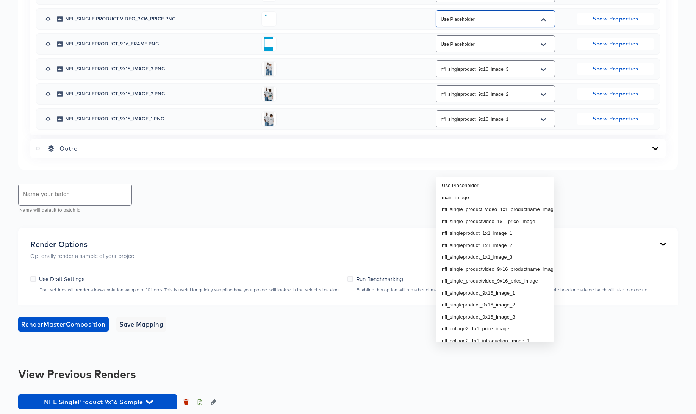
click at [508, 23] on input "Use Placeholder" at bounding box center [489, 19] width 101 height 9
click at [525, 269] on li "nfl_single_productvideo_9x16_price_image" at bounding box center [495, 270] width 119 height 12
type input "nfl_single_productvideo_9x16_price_image"
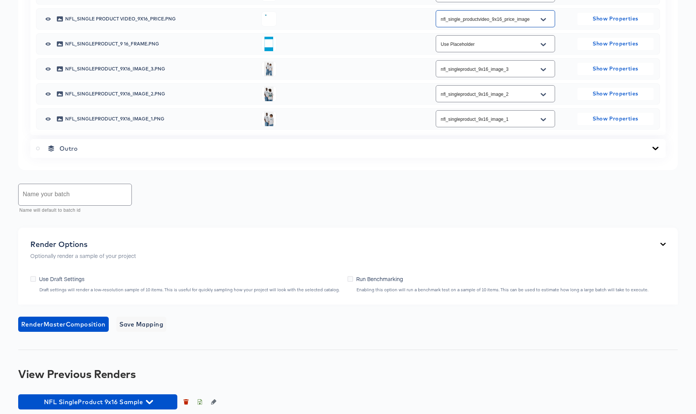
click at [83, 205] on input "text" at bounding box center [75, 194] width 113 height 21
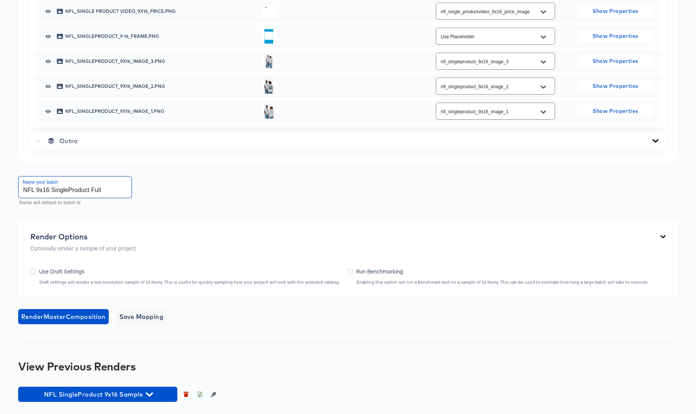
scroll to position [694, 0]
type input "NFL 9x16 SingleProduct Full"
click at [69, 316] on span "Render Master Composition" at bounding box center [63, 316] width 84 height 11
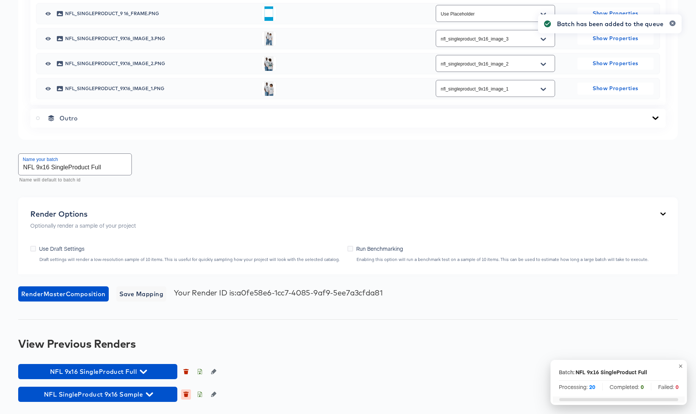
scroll to position [713, 0]
click at [187, 397] on icon "button" at bounding box center [186, 395] width 4 height 3
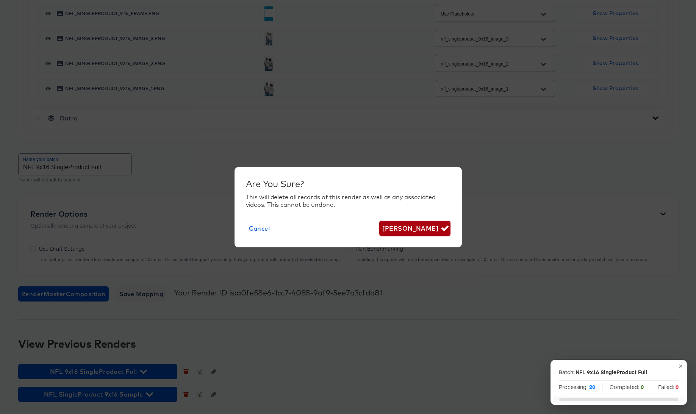
click at [421, 227] on span "[PERSON_NAME]" at bounding box center [414, 228] width 65 height 11
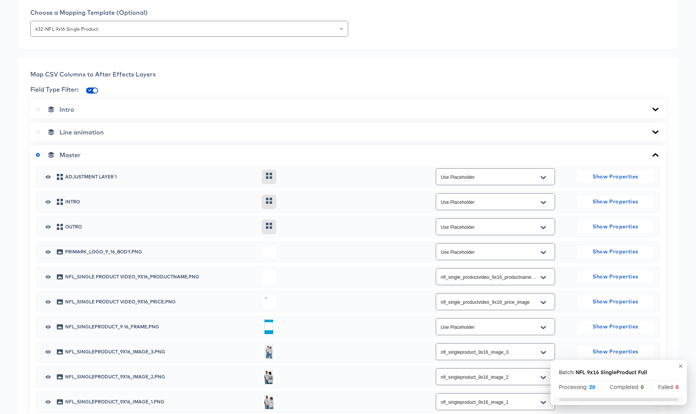
scroll to position [0, 0]
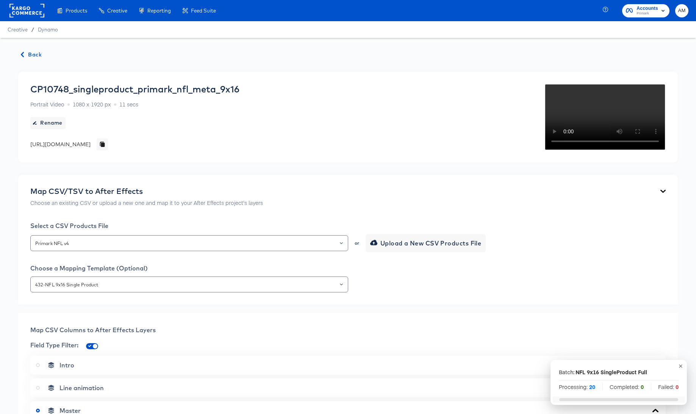
click at [38, 58] on span "Back" at bounding box center [31, 54] width 20 height 9
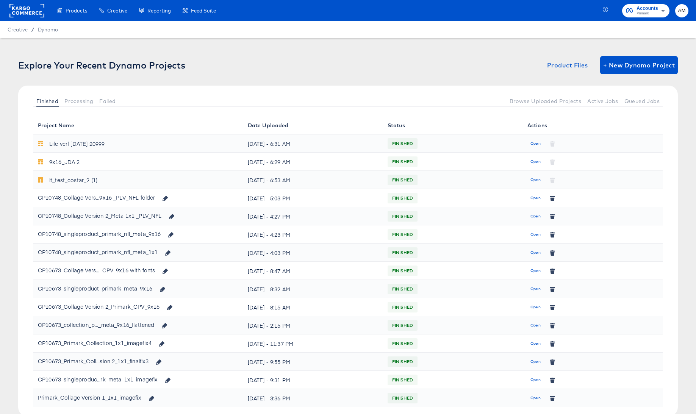
click at [532, 253] on span "Open" at bounding box center [535, 252] width 10 height 7
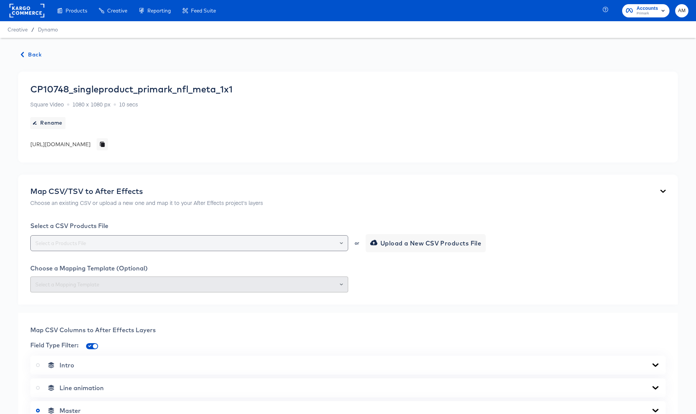
click at [340, 243] on icon "Open" at bounding box center [341, 243] width 3 height 3
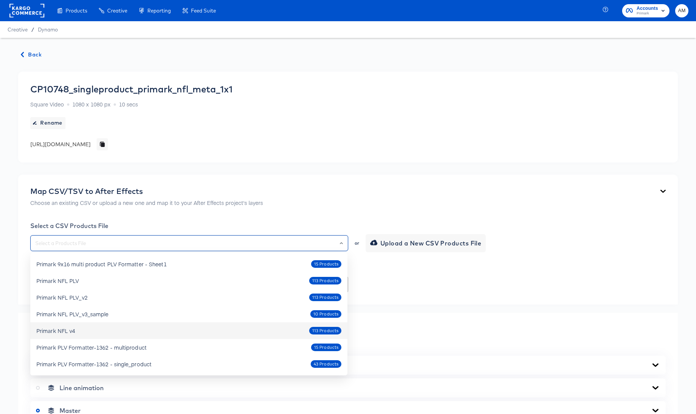
click at [103, 328] on div "Primark NFL v4 113 Products" at bounding box center [188, 331] width 305 height 12
type input "Primark NFL v4"
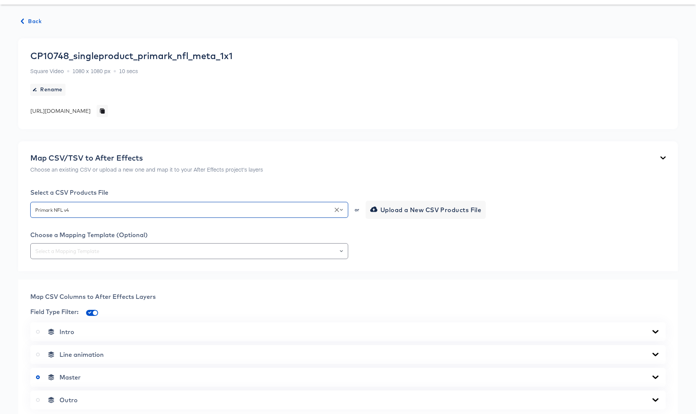
scroll to position [134, 0]
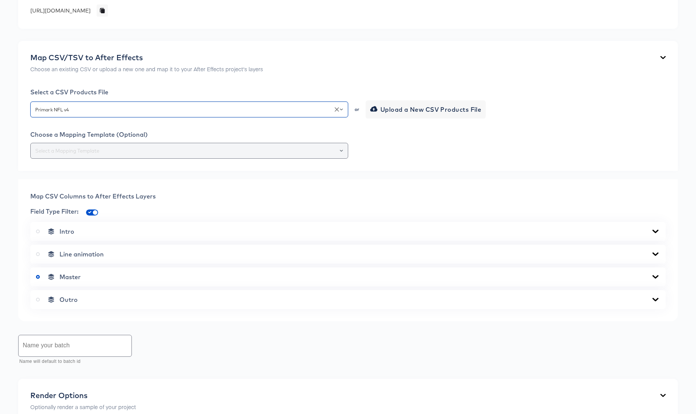
click at [158, 150] on input "text" at bounding box center [189, 151] width 311 height 9
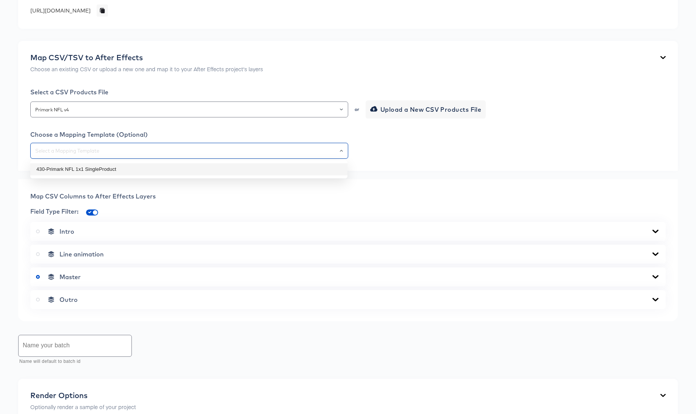
click at [120, 170] on li "430-Primark NFL 1x1 SingleProduct" at bounding box center [188, 169] width 317 height 12
type input "430-Primark NFL 1x1 SingleProduct"
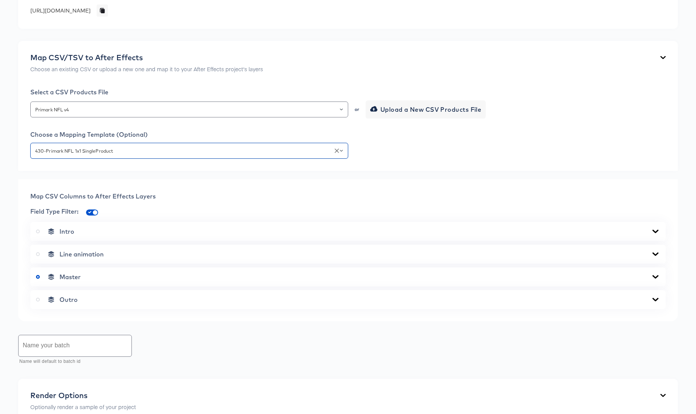
click at [654, 276] on icon at bounding box center [655, 276] width 6 height 3
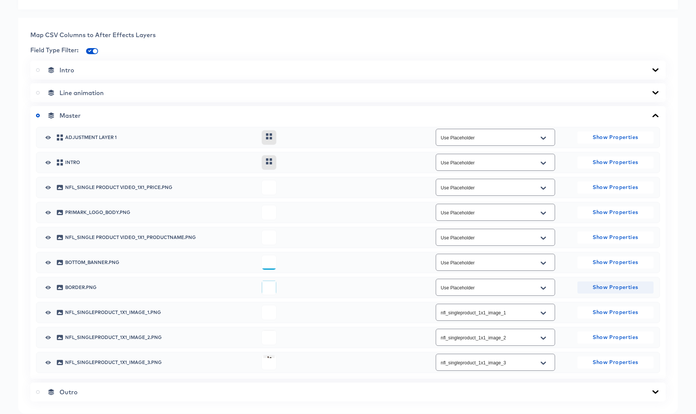
scroll to position [311, 0]
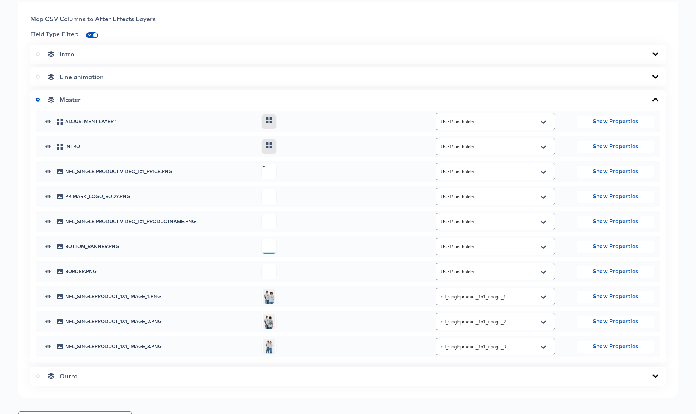
click at [544, 170] on icon "Open" at bounding box center [543, 172] width 5 height 6
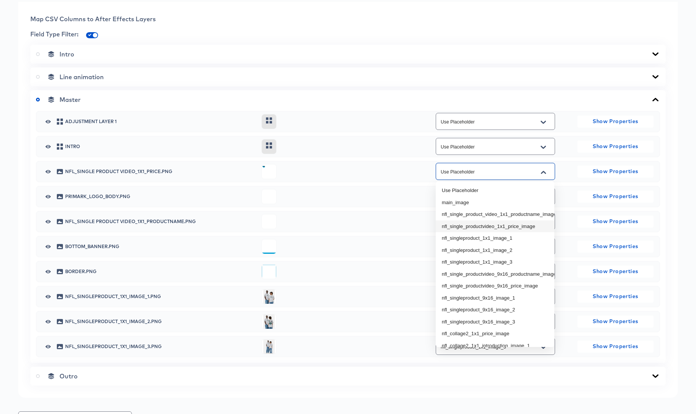
click at [518, 223] on li "nfl_single_productvideo_1x1_price_image" at bounding box center [495, 226] width 119 height 12
type input "nfl_single_productvideo_1x1_price_image"
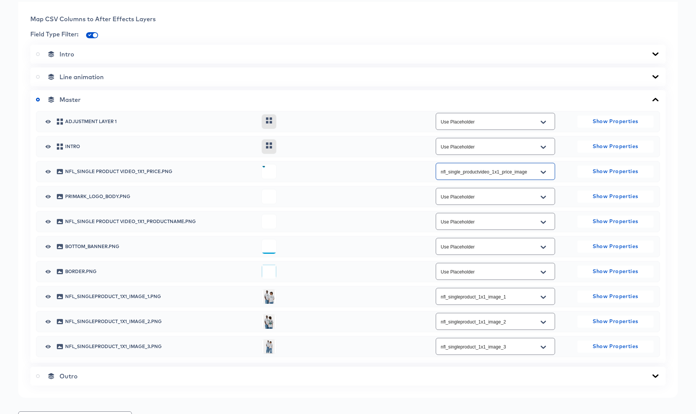
click at [552, 220] on div "Use Placeholder" at bounding box center [495, 221] width 119 height 17
click at [543, 221] on icon "Open" at bounding box center [543, 222] width 5 height 6
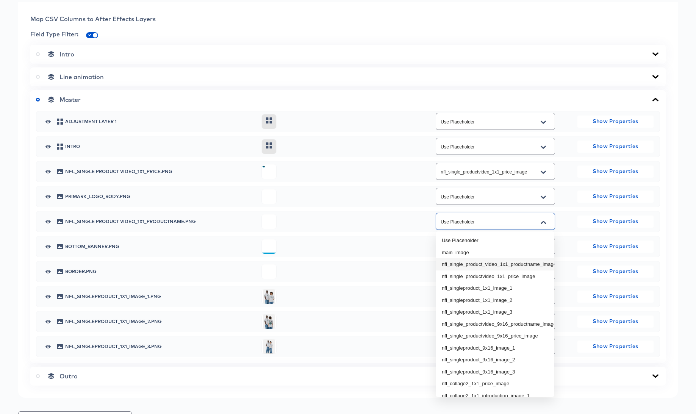
click at [533, 266] on li "nfl_single_product_video_1x1_productname_image" at bounding box center [495, 264] width 119 height 12
type input "nfl_single_product_video_1x1_productname_image"
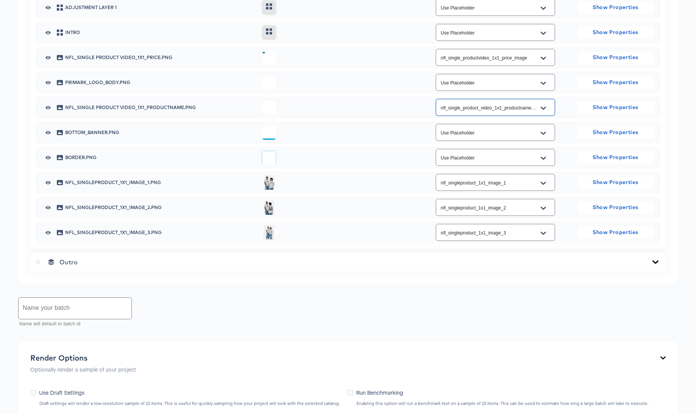
scroll to position [425, 0]
click at [73, 309] on input "text" at bounding box center [75, 307] width 113 height 21
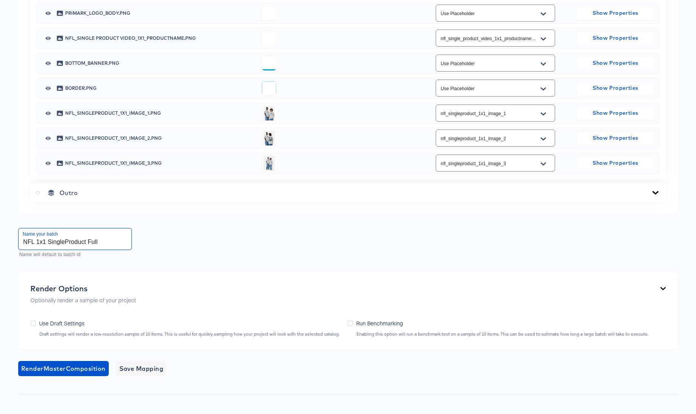
scroll to position [546, 0]
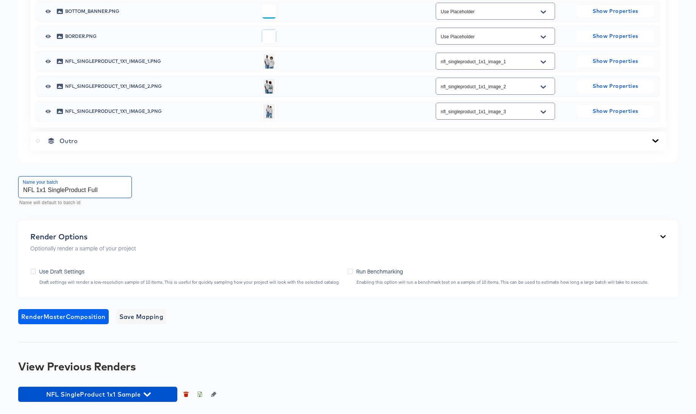
type input "NFL 1x1 SingleProduct Full"
click at [66, 317] on span "Render Master Composition" at bounding box center [63, 316] width 84 height 11
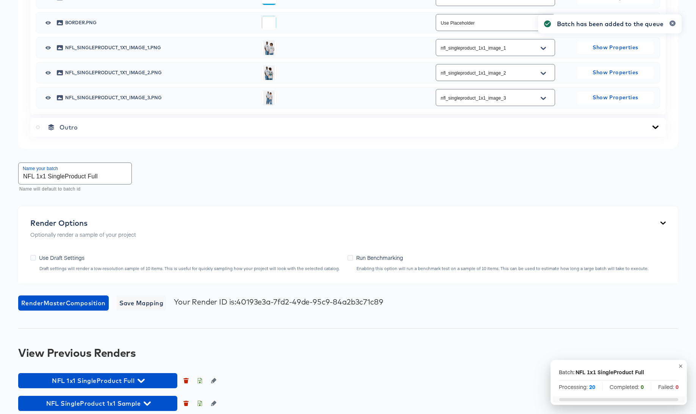
scroll to position [559, 0]
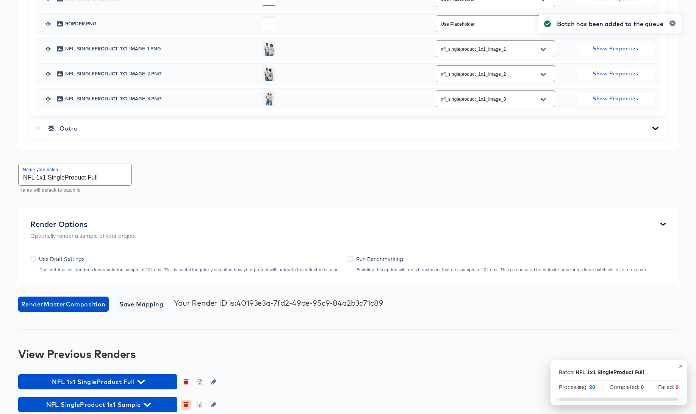
click at [186, 405] on icon "button" at bounding box center [186, 405] width 4 height 3
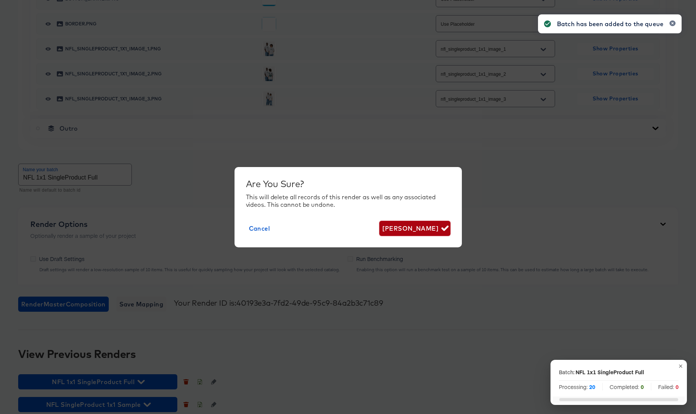
click at [410, 227] on span "[PERSON_NAME]" at bounding box center [414, 228] width 65 height 11
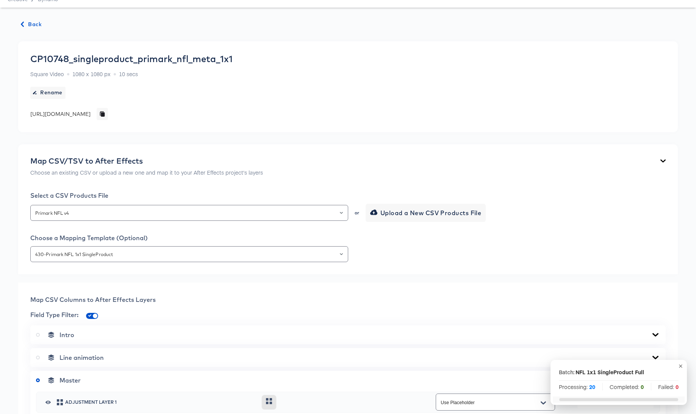
scroll to position [0, 0]
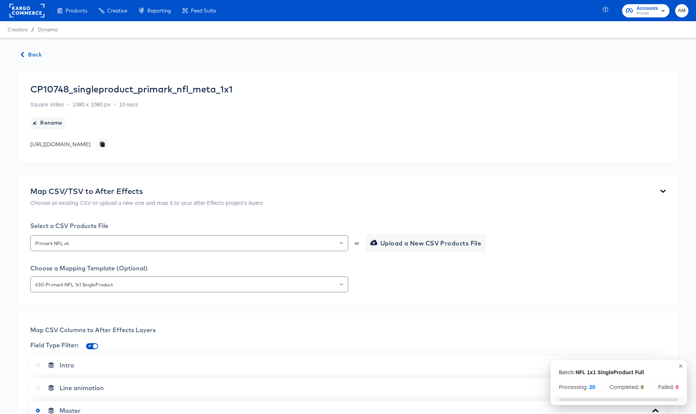
click at [32, 52] on span "Back" at bounding box center [31, 54] width 20 height 9
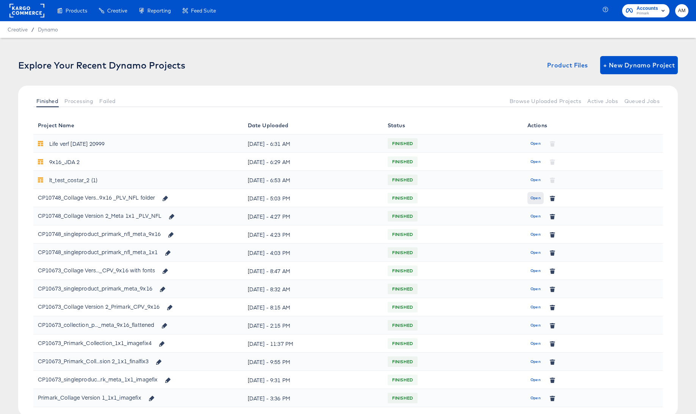
click at [533, 199] on span "Open" at bounding box center [535, 198] width 10 height 7
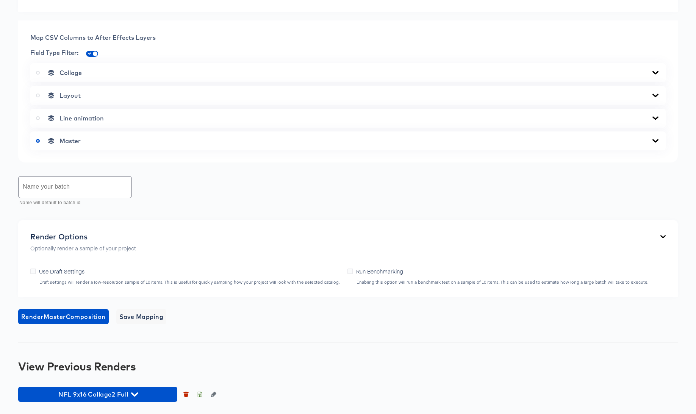
scroll to position [440, 0]
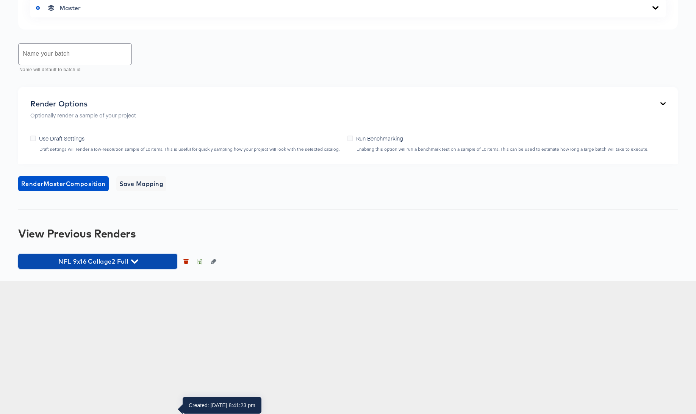
click at [135, 265] on icon "button" at bounding box center [134, 261] width 7 height 7
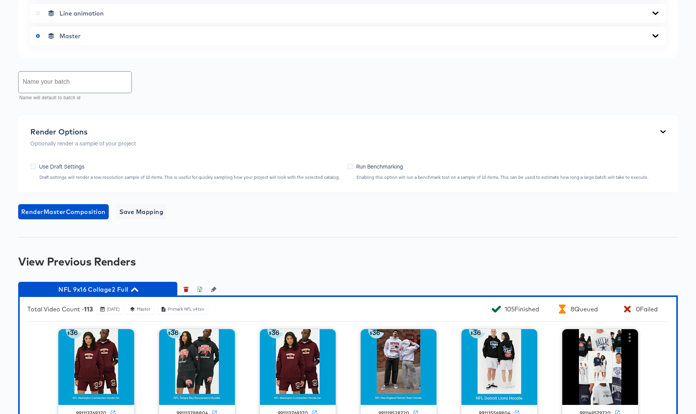
scroll to position [546, 0]
